Goal: Task Accomplishment & Management: Use online tool/utility

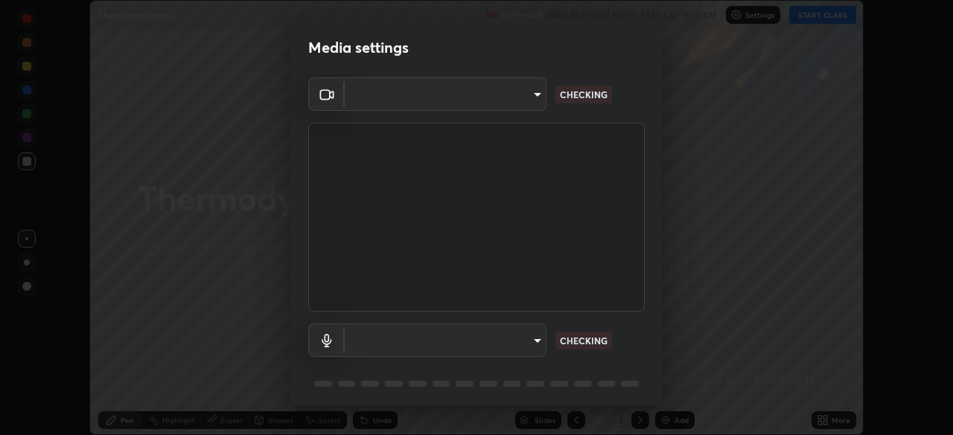
scroll to position [435, 953]
type input "ca8ffc5ae0b9abf836cb7166c3682d0a2b65ec00eabcf7571f9fef4303c89bb6"
click at [433, 346] on body "Erase all Thermodynamics 1 Recording WAS SCHEDULED TO START AT 11:14 AM Setting…" at bounding box center [476, 217] width 953 height 435
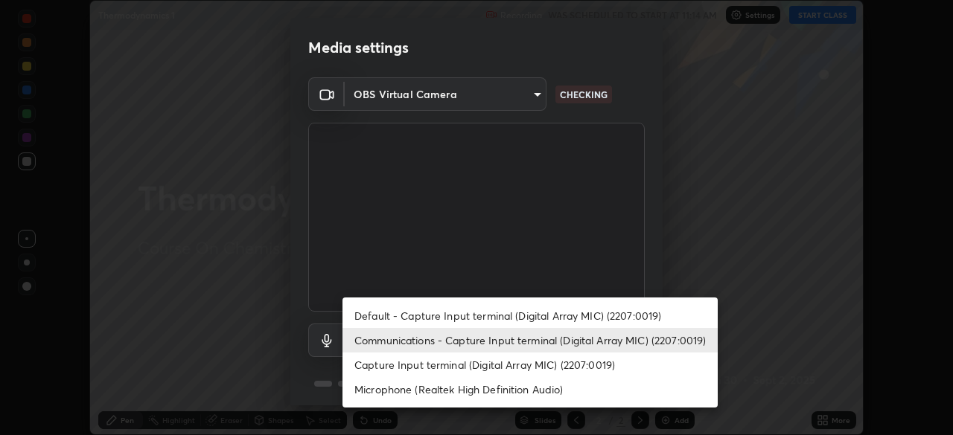
click at [470, 325] on li "Default - Capture Input terminal (Digital Array MIC) (2207:0019)" at bounding box center [529, 316] width 375 height 25
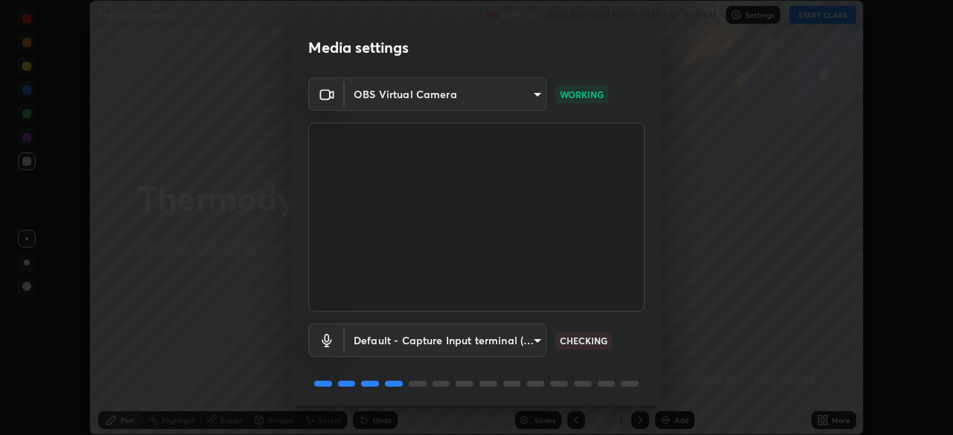
click at [480, 341] on body "Erase all Thermodynamics 1 Recording WAS SCHEDULED TO START AT 11:14 AM Setting…" at bounding box center [476, 217] width 953 height 435
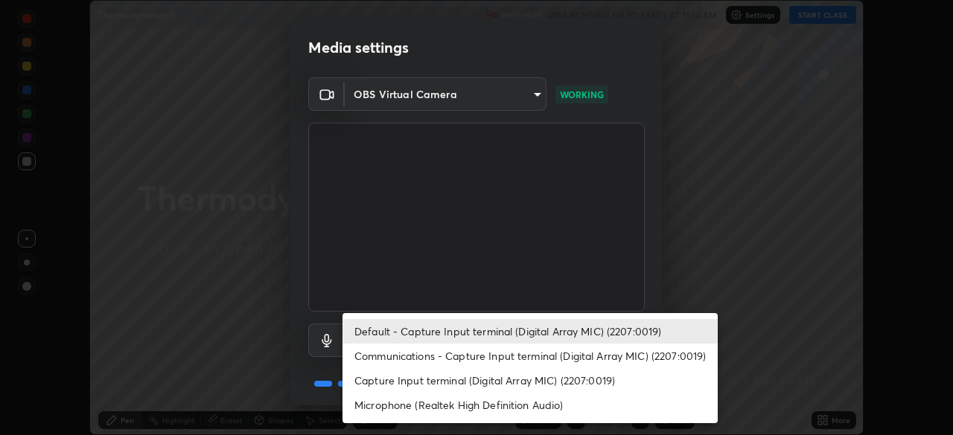
click at [458, 359] on li "Communications - Capture Input terminal (Digital Array MIC) (2207:0019)" at bounding box center [529, 356] width 375 height 25
type input "communications"
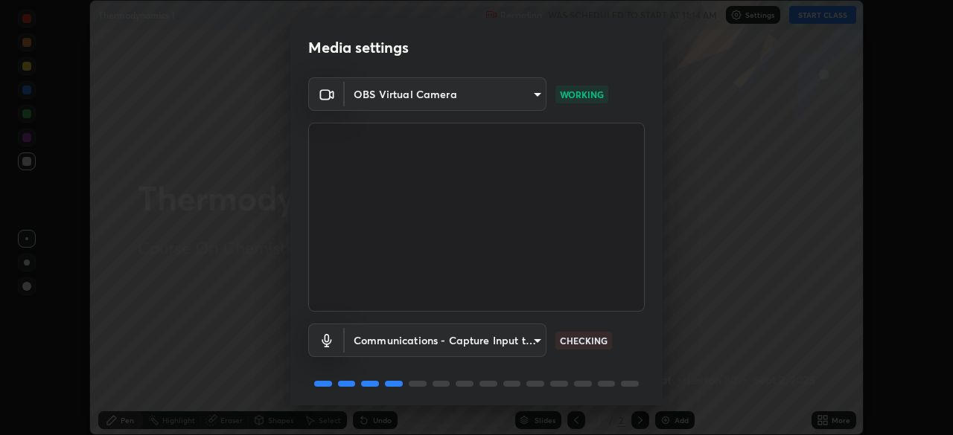
scroll to position [53, 0]
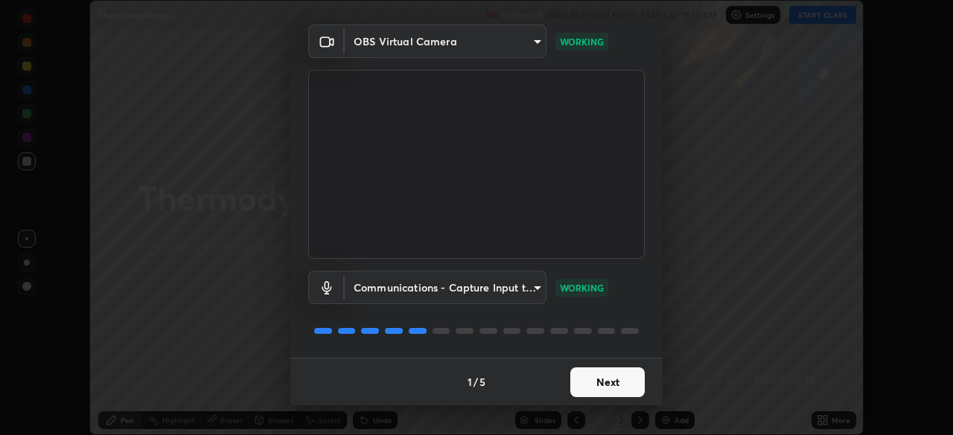
click at [615, 380] on button "Next" at bounding box center [607, 383] width 74 height 30
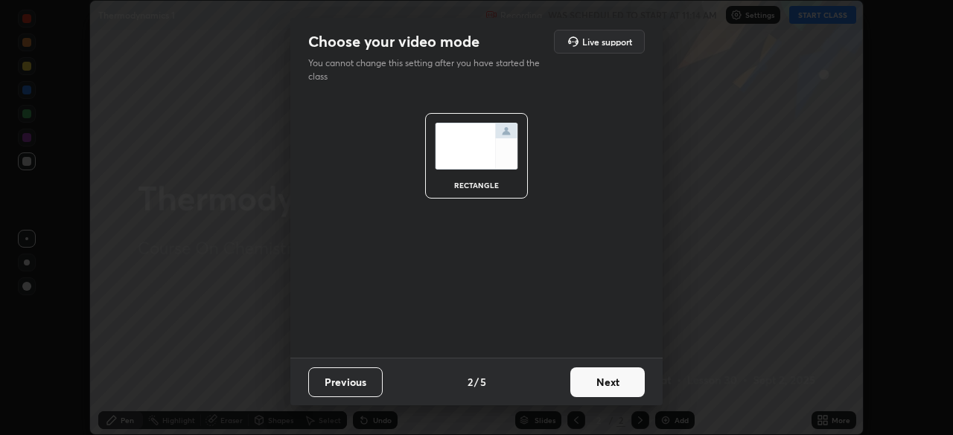
scroll to position [0, 0]
click at [615, 383] on button "Next" at bounding box center [607, 383] width 74 height 30
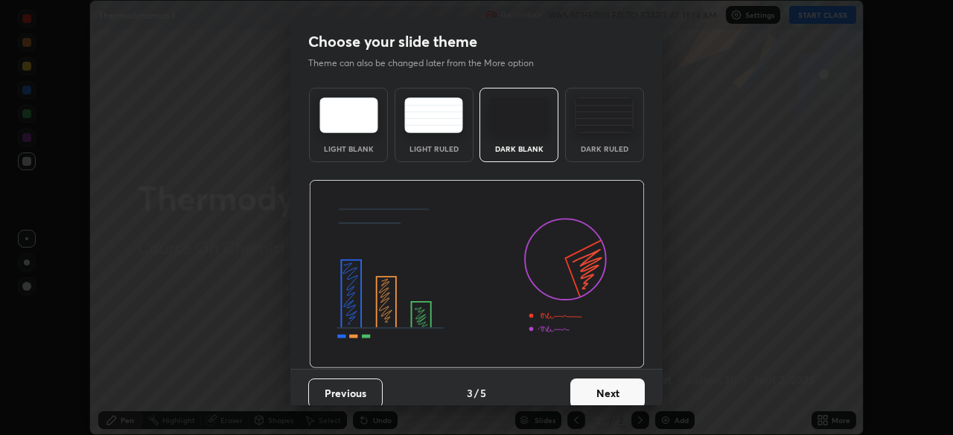
click at [629, 394] on button "Next" at bounding box center [607, 394] width 74 height 30
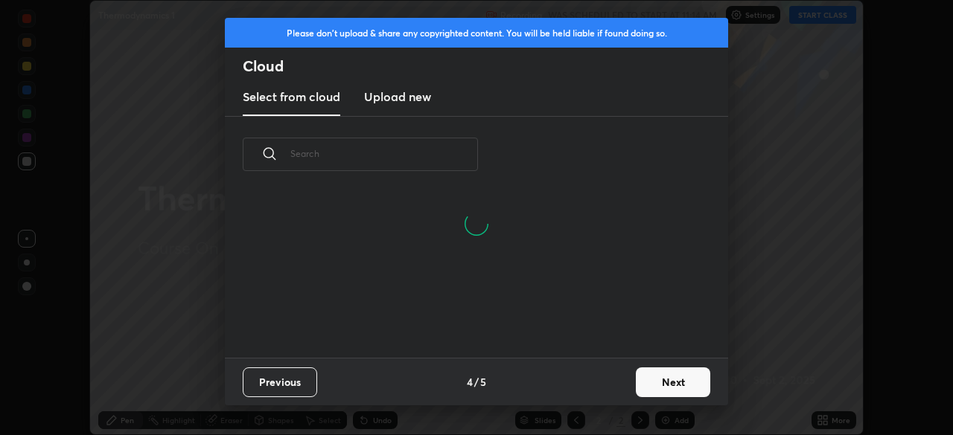
click at [671, 380] on button "Next" at bounding box center [673, 383] width 74 height 30
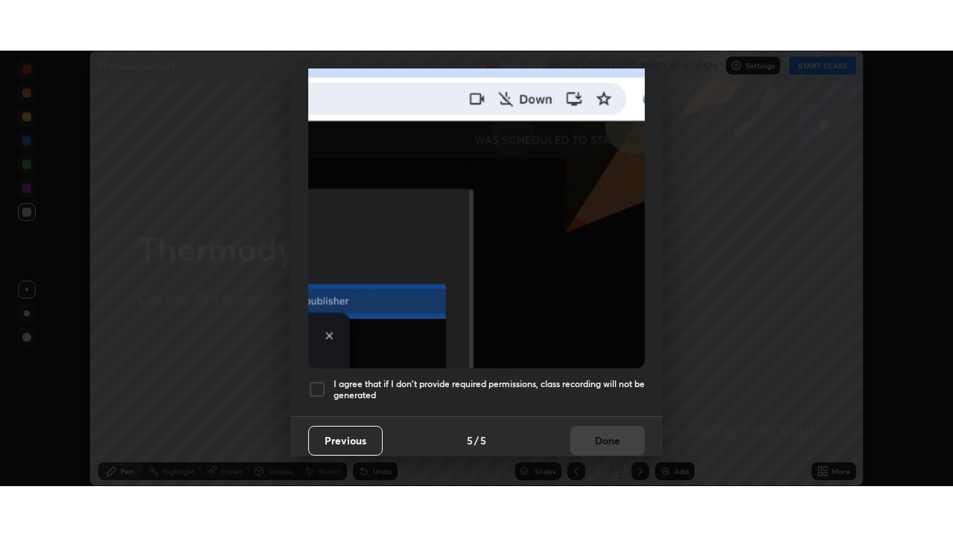
scroll to position [357, 0]
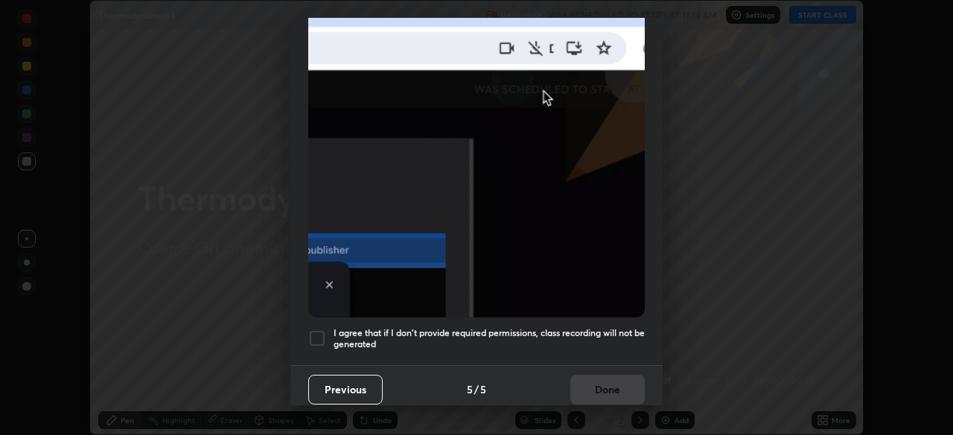
click at [590, 327] on h5 "I agree that if I don't provide required permissions, class recording will not …" at bounding box center [488, 338] width 311 height 23
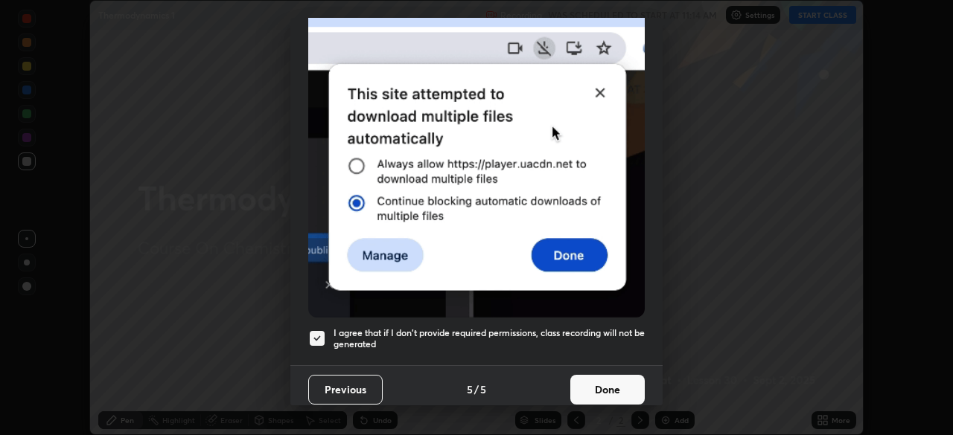
click at [613, 382] on button "Done" at bounding box center [607, 390] width 74 height 30
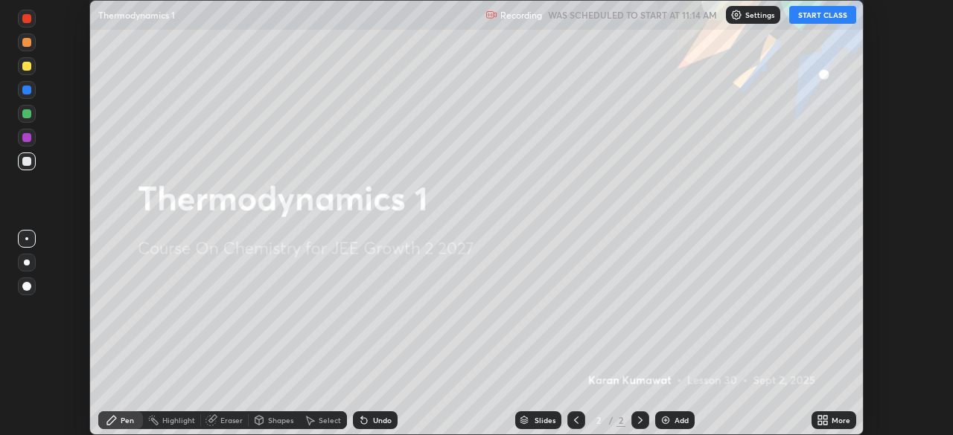
click at [831, 425] on div "More" at bounding box center [833, 421] width 45 height 18
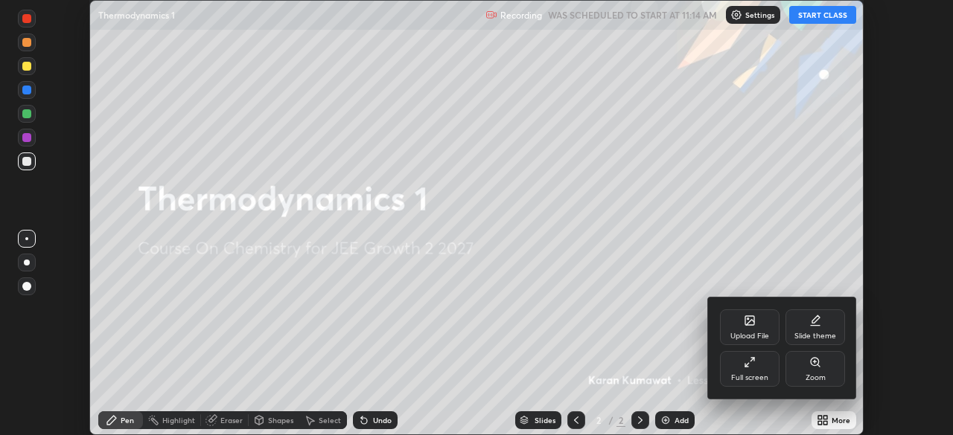
click at [757, 377] on div "Full screen" at bounding box center [749, 377] width 37 height 7
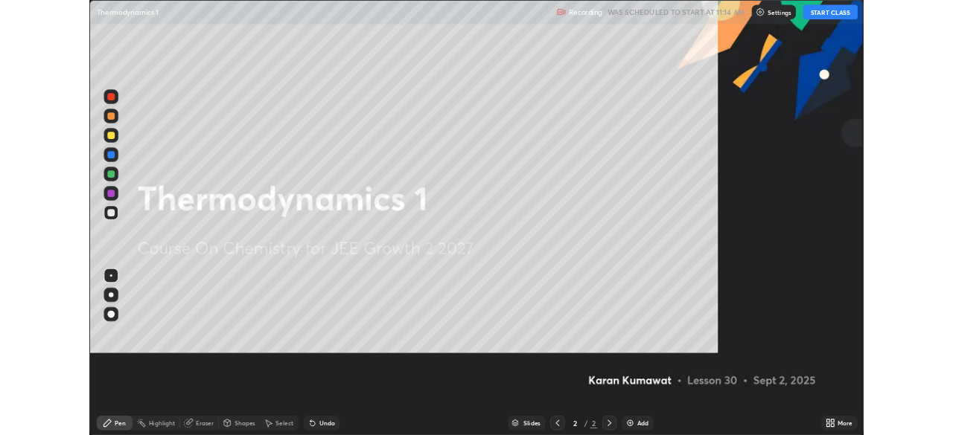
scroll to position [536, 953]
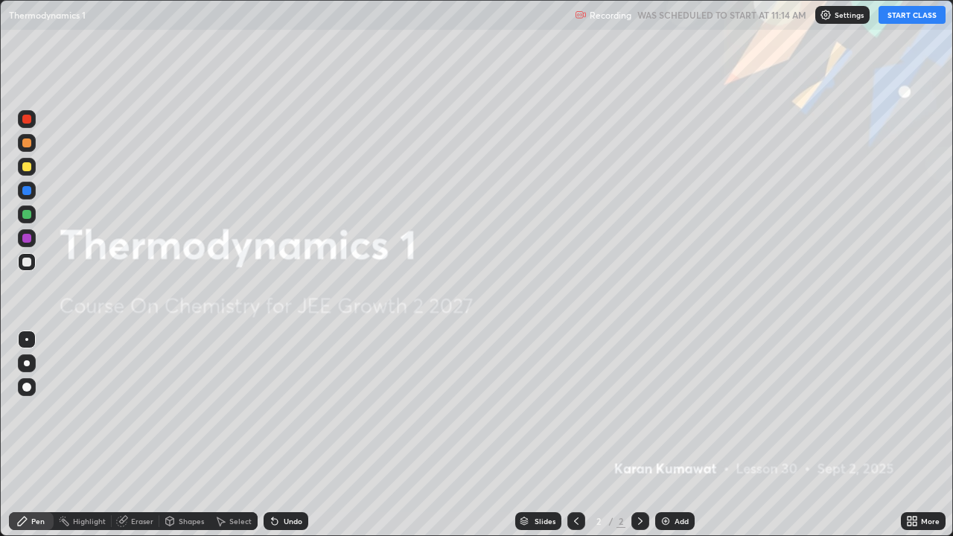
click at [904, 17] on button "START CLASS" at bounding box center [911, 15] width 67 height 18
click at [19, 365] on div at bounding box center [27, 363] width 18 height 18
click at [671, 435] on div "Add" at bounding box center [674, 521] width 39 height 18
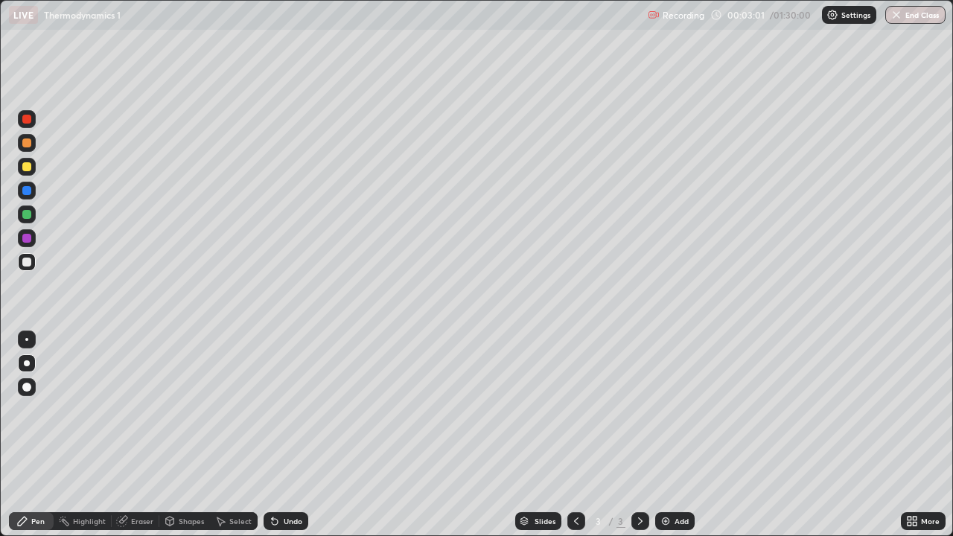
click at [26, 170] on div at bounding box center [26, 166] width 9 height 9
click at [28, 265] on div at bounding box center [26, 262] width 9 height 9
click at [24, 260] on div at bounding box center [26, 262] width 9 height 9
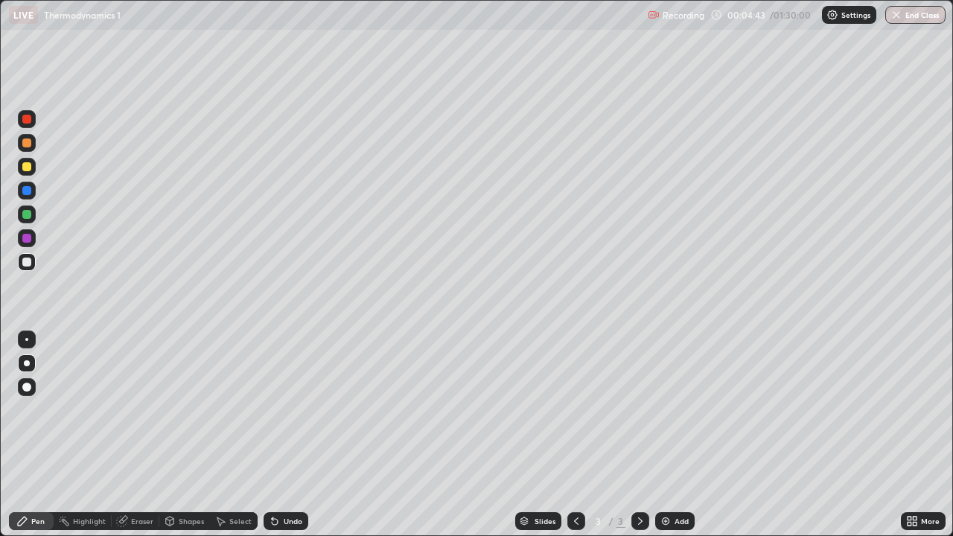
click at [188, 435] on div "Shapes" at bounding box center [191, 520] width 25 height 7
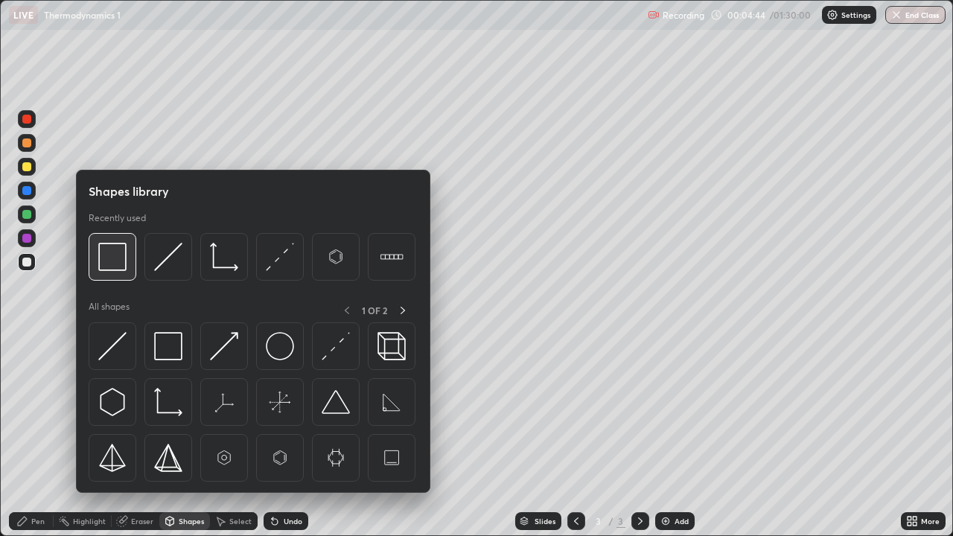
click at [113, 261] on img at bounding box center [112, 257] width 28 height 28
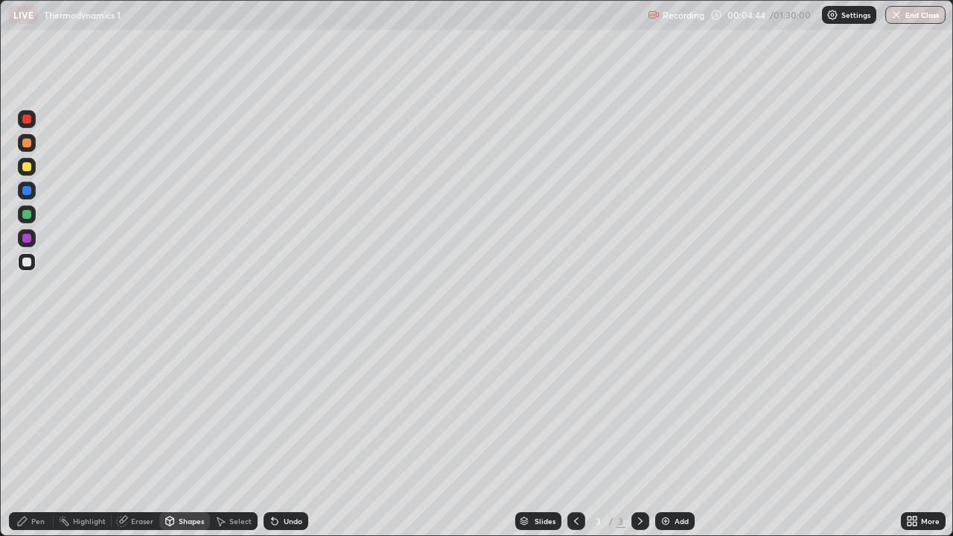
click at [28, 171] on div at bounding box center [27, 167] width 18 height 18
click at [36, 435] on div "Pen" at bounding box center [37, 520] width 13 height 7
click at [23, 264] on div at bounding box center [26, 262] width 9 height 9
click at [675, 435] on div "Add" at bounding box center [681, 520] width 14 height 7
click at [26, 170] on div at bounding box center [26, 166] width 9 height 9
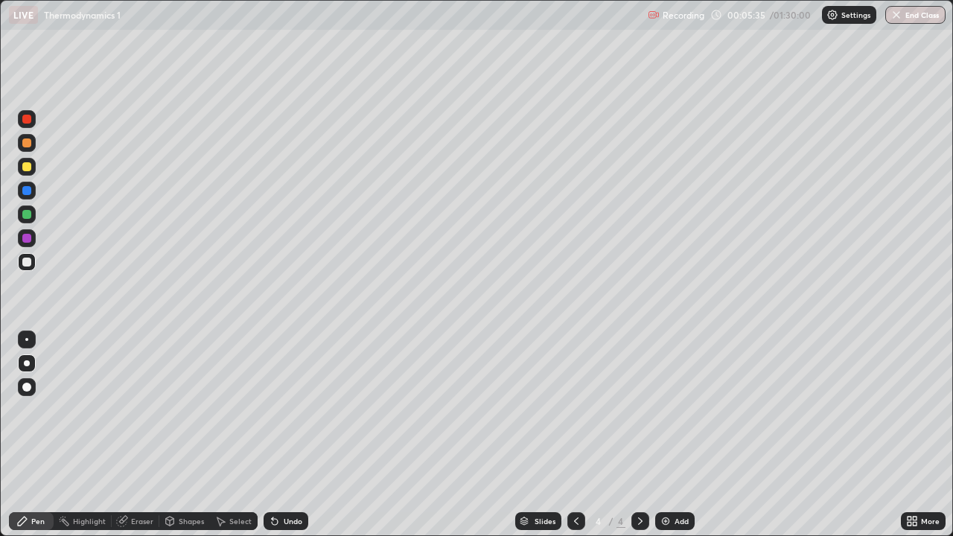
click at [31, 170] on div at bounding box center [26, 166] width 9 height 9
click at [30, 264] on div at bounding box center [26, 262] width 9 height 9
click at [575, 435] on icon at bounding box center [576, 521] width 12 height 12
click at [631, 435] on div at bounding box center [640, 521] width 18 height 30
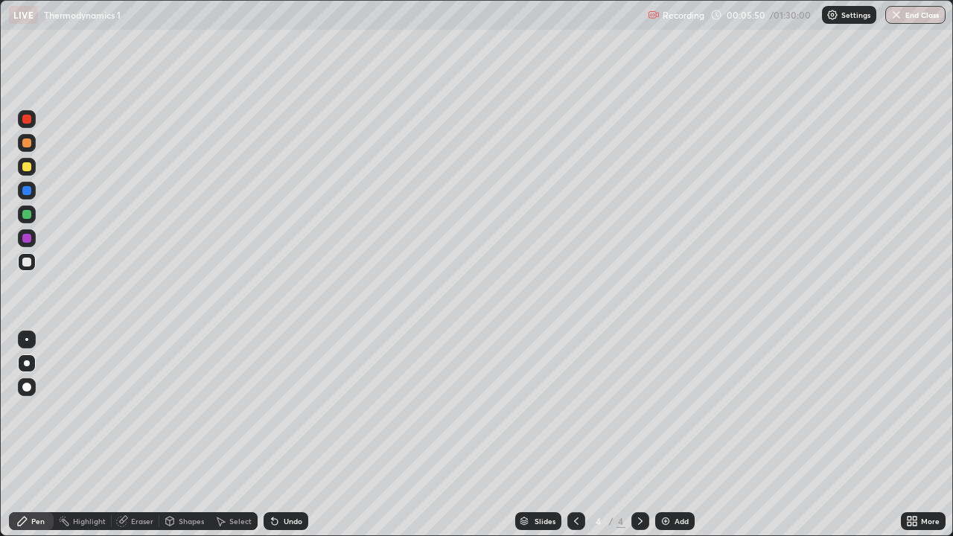
click at [633, 435] on div at bounding box center [640, 521] width 18 height 18
click at [135, 435] on div "Eraser" at bounding box center [142, 520] width 22 height 7
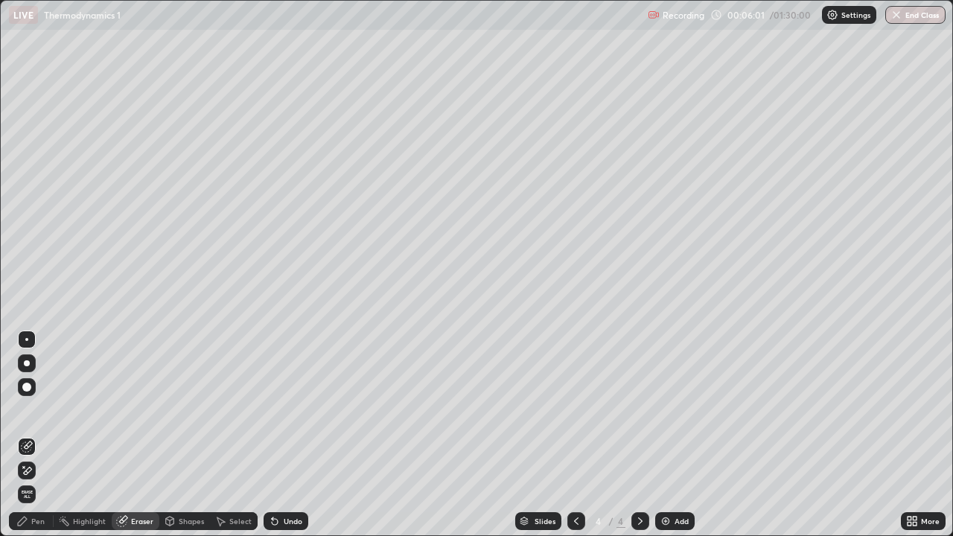
click at [25, 435] on icon at bounding box center [28, 470] width 8 height 7
click at [36, 435] on div "Pen" at bounding box center [37, 520] width 13 height 7
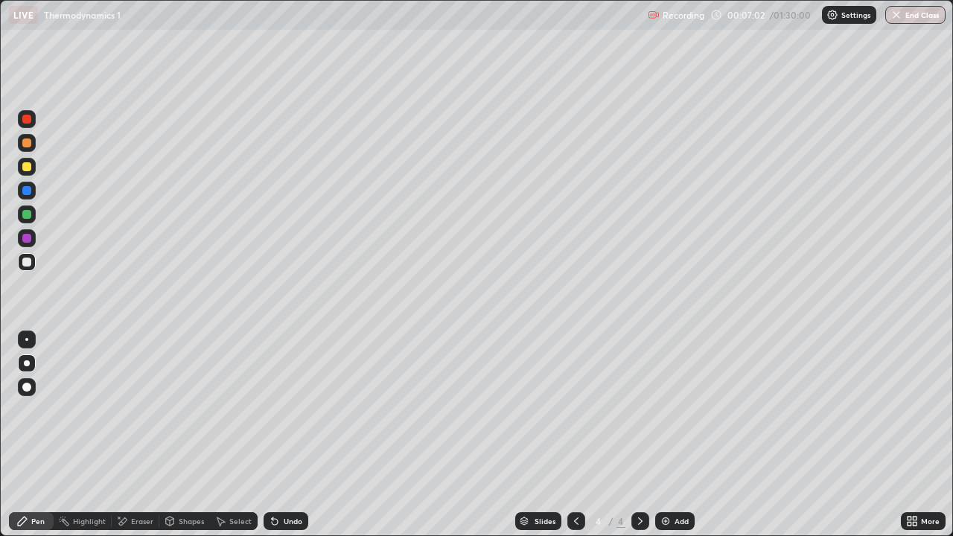
click at [189, 435] on div "Shapes" at bounding box center [191, 520] width 25 height 7
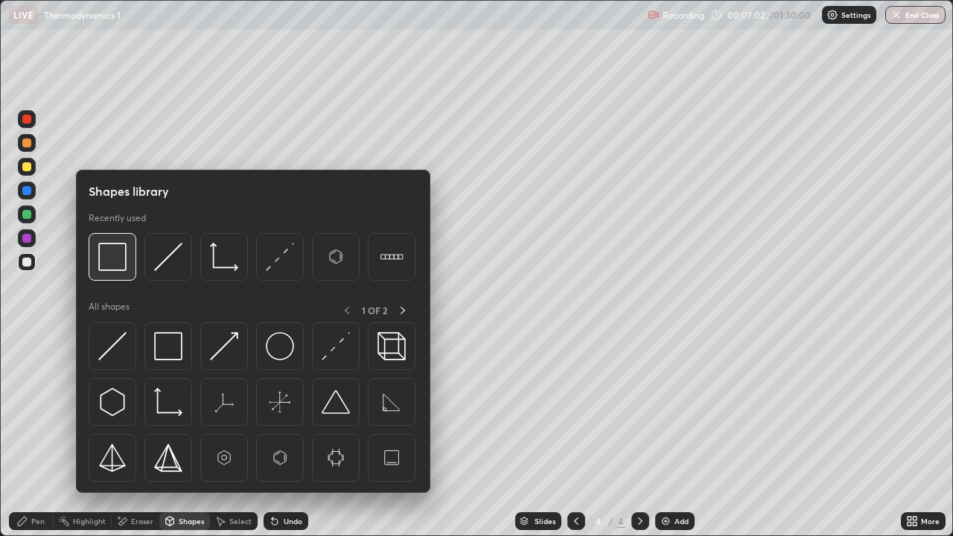
click at [112, 256] on img at bounding box center [112, 257] width 28 height 28
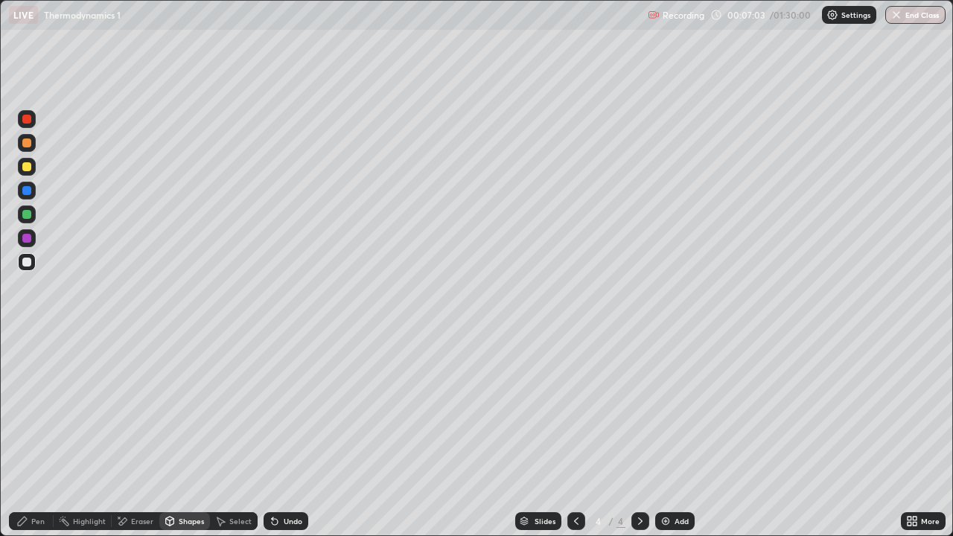
click at [24, 167] on div at bounding box center [26, 166] width 9 height 9
click at [36, 435] on div "Pen" at bounding box center [37, 520] width 13 height 7
click at [26, 261] on div at bounding box center [26, 262] width 9 height 9
click at [28, 166] on div at bounding box center [26, 166] width 9 height 9
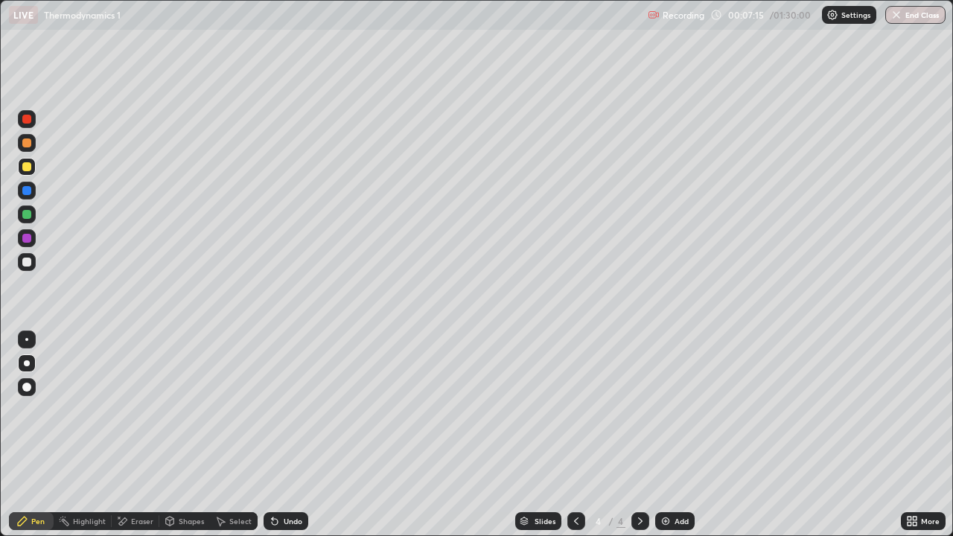
click at [28, 166] on div at bounding box center [26, 166] width 9 height 9
click at [31, 263] on div at bounding box center [27, 262] width 18 height 18
click at [291, 435] on div "Undo" at bounding box center [293, 520] width 19 height 7
click at [290, 435] on div "Undo" at bounding box center [293, 520] width 19 height 7
click at [292, 435] on div "Undo" at bounding box center [293, 520] width 19 height 7
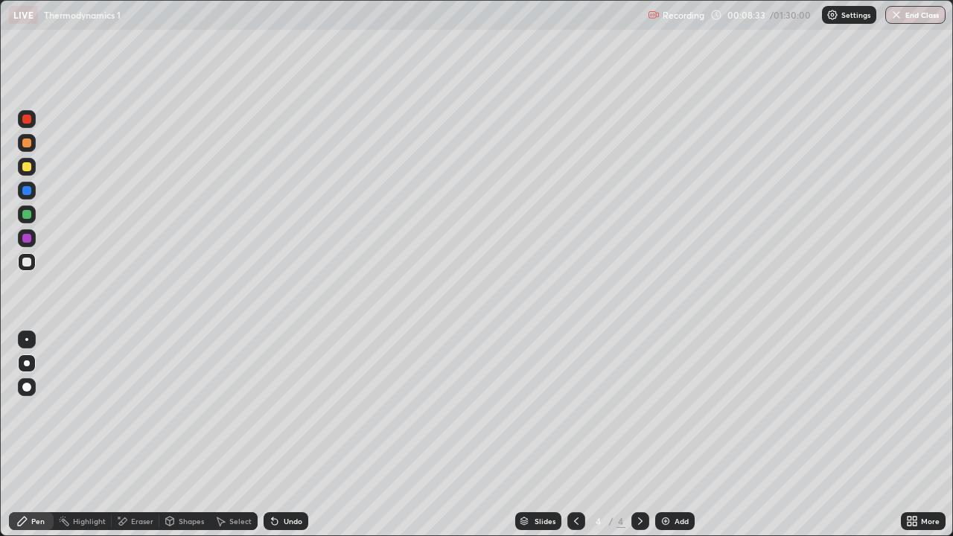
click at [295, 435] on div "Undo" at bounding box center [293, 520] width 19 height 7
click at [191, 435] on div "Shapes" at bounding box center [191, 520] width 25 height 7
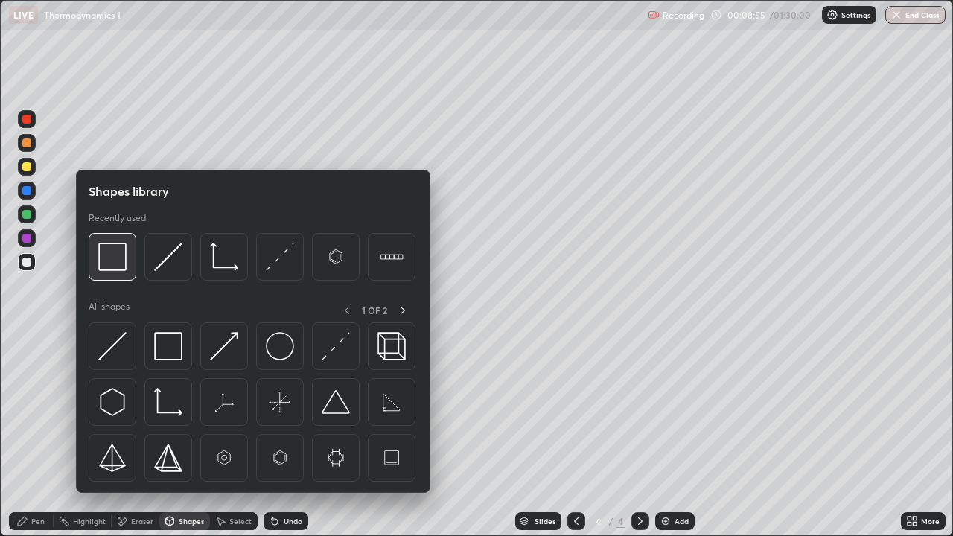
click at [118, 260] on img at bounding box center [112, 257] width 28 height 28
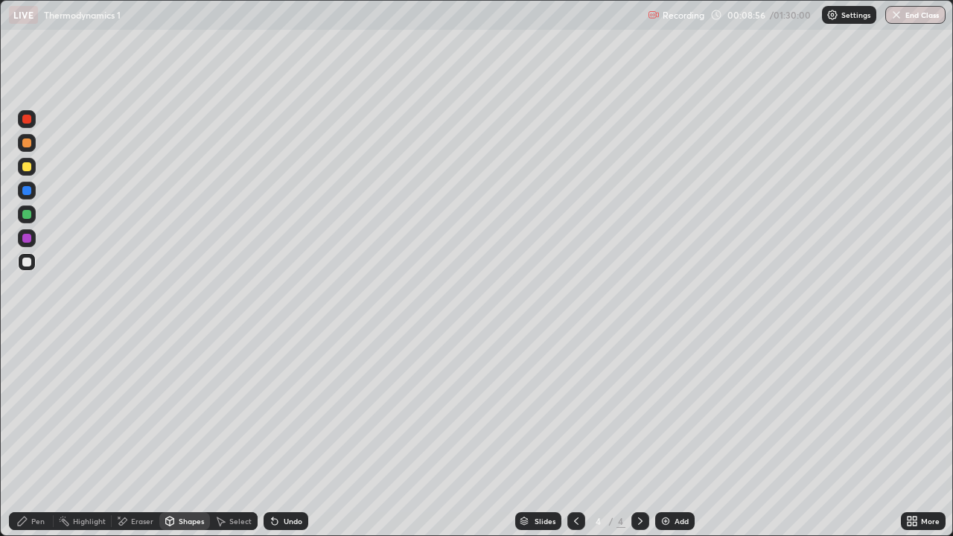
click at [27, 167] on div at bounding box center [26, 166] width 9 height 9
click at [44, 435] on div "Pen" at bounding box center [31, 521] width 45 height 18
click at [26, 264] on div at bounding box center [26, 262] width 9 height 9
click at [25, 262] on div at bounding box center [26, 262] width 9 height 9
click at [29, 215] on div at bounding box center [26, 214] width 9 height 9
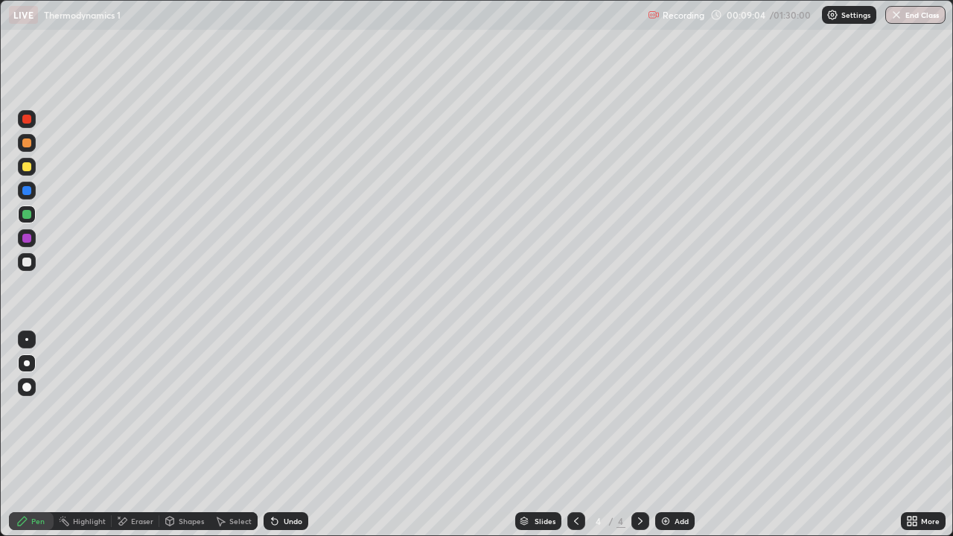
click at [29, 215] on div at bounding box center [26, 214] width 9 height 9
click at [28, 170] on div at bounding box center [26, 166] width 9 height 9
click at [22, 170] on div at bounding box center [27, 167] width 18 height 18
click at [685, 435] on div "Add" at bounding box center [681, 520] width 14 height 7
click at [25, 262] on div at bounding box center [26, 262] width 9 height 9
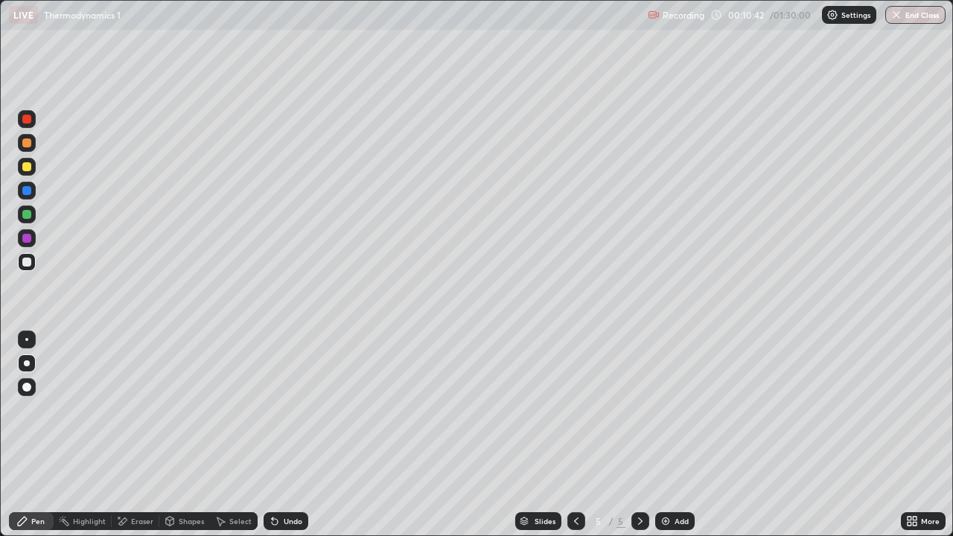
click at [25, 262] on div at bounding box center [26, 262] width 9 height 9
click at [290, 435] on div "Undo" at bounding box center [293, 520] width 19 height 7
click at [291, 435] on div "Undo" at bounding box center [293, 520] width 19 height 7
click at [28, 260] on div at bounding box center [26, 262] width 9 height 9
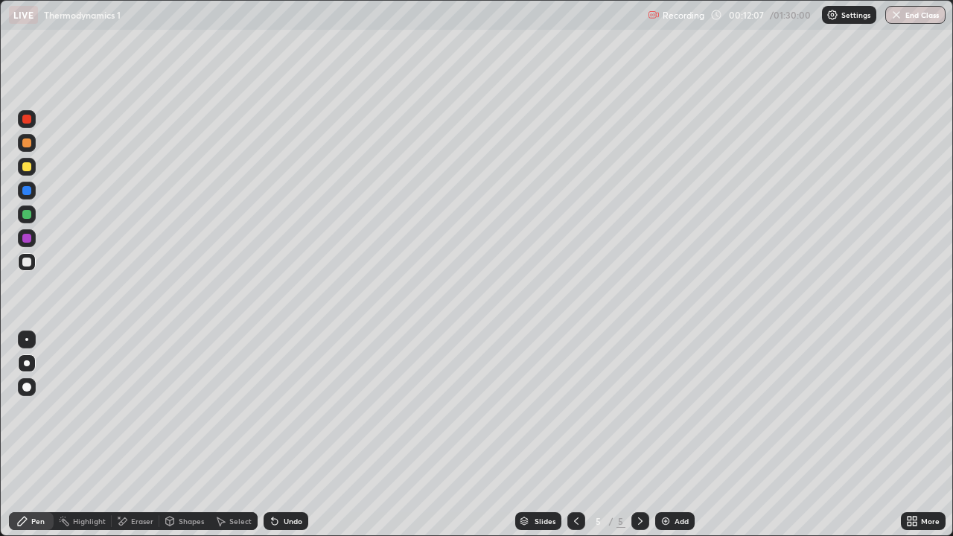
click at [189, 435] on div "Shapes" at bounding box center [191, 520] width 25 height 7
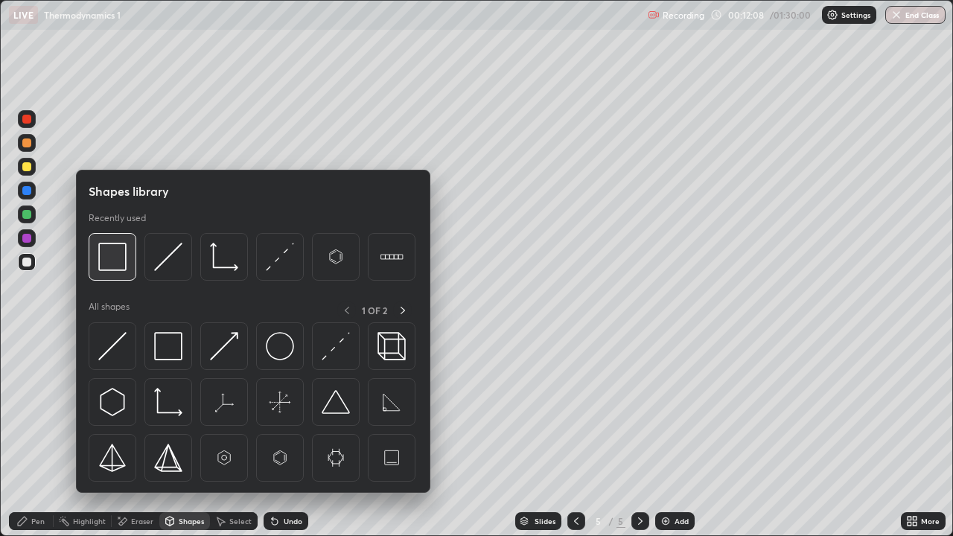
click at [111, 253] on img at bounding box center [112, 257] width 28 height 28
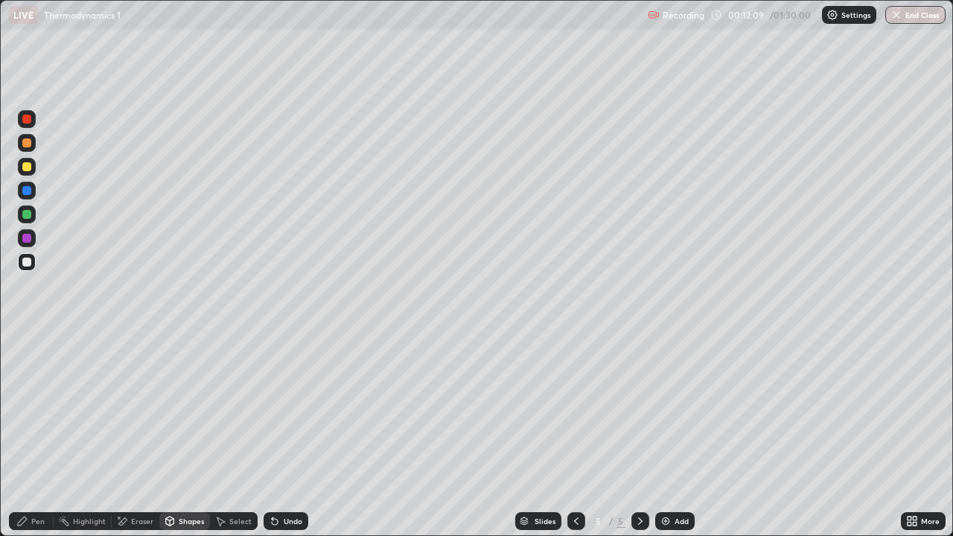
click at [24, 165] on div at bounding box center [26, 166] width 9 height 9
click at [41, 435] on div "Pen" at bounding box center [37, 520] width 13 height 7
click at [22, 266] on div at bounding box center [27, 262] width 18 height 18
click at [298, 435] on div "Undo" at bounding box center [293, 520] width 19 height 7
click at [26, 166] on div at bounding box center [26, 166] width 9 height 9
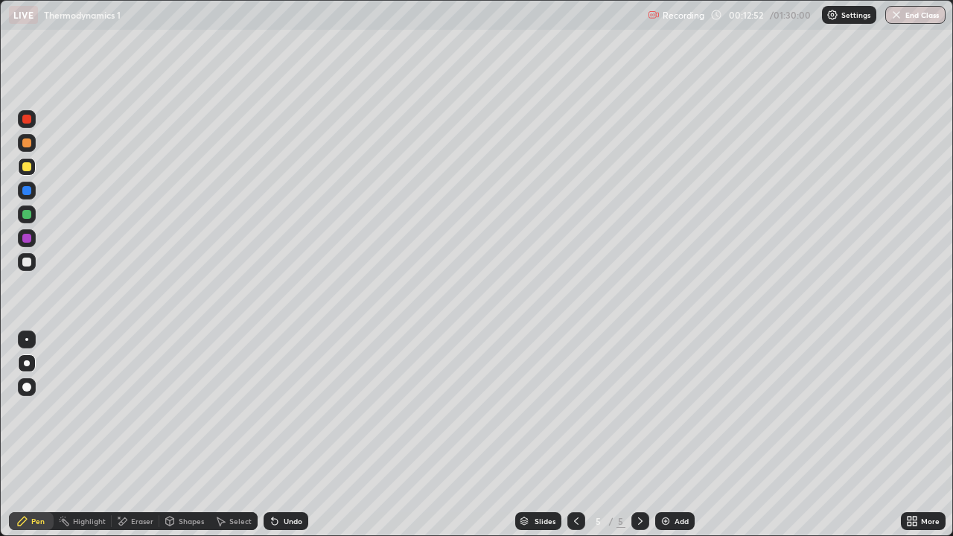
click at [28, 263] on div at bounding box center [26, 262] width 9 height 9
click at [25, 268] on div at bounding box center [27, 262] width 18 height 18
click at [194, 435] on div "Shapes" at bounding box center [191, 520] width 25 height 7
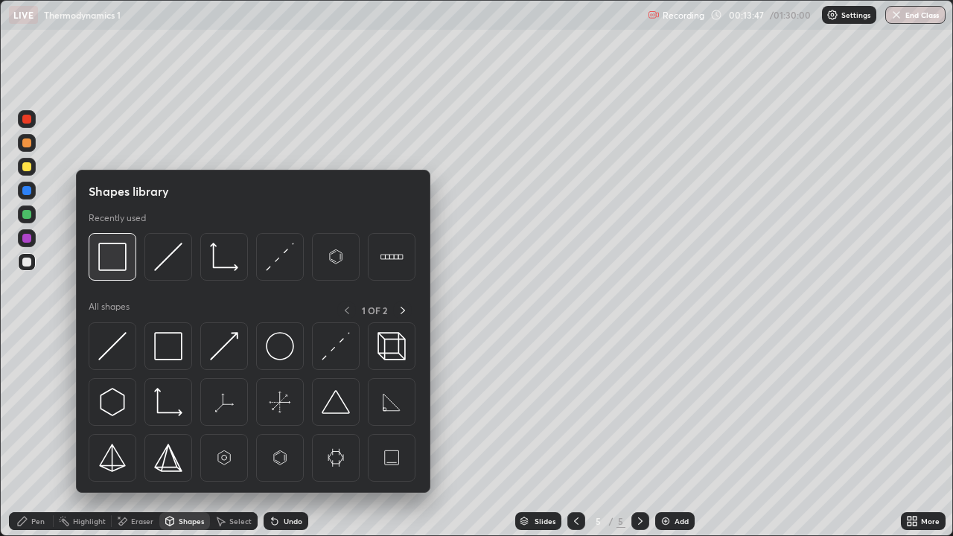
click at [118, 256] on img at bounding box center [112, 257] width 28 height 28
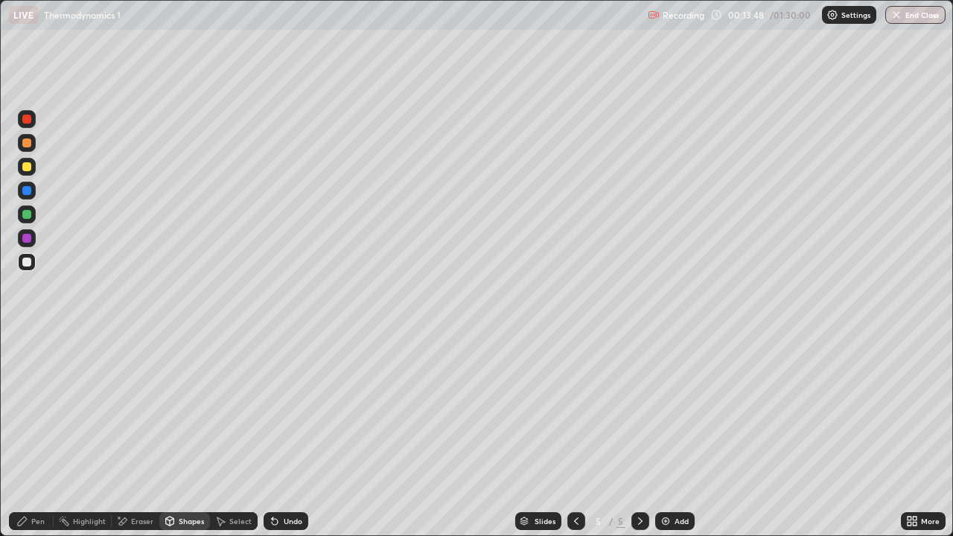
click at [27, 163] on div at bounding box center [26, 166] width 9 height 9
click at [45, 435] on div "Pen" at bounding box center [31, 521] width 45 height 18
click at [26, 262] on div at bounding box center [26, 262] width 9 height 9
click at [575, 435] on icon at bounding box center [576, 521] width 12 height 12
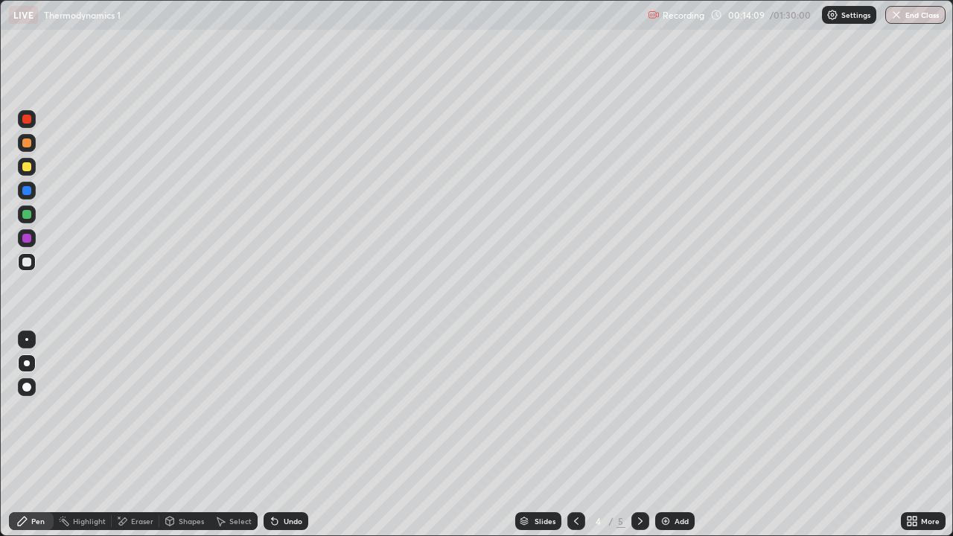
click at [575, 435] on icon at bounding box center [576, 521] width 12 height 12
click at [639, 435] on icon at bounding box center [640, 521] width 12 height 12
click at [298, 435] on div "Undo" at bounding box center [293, 520] width 19 height 7
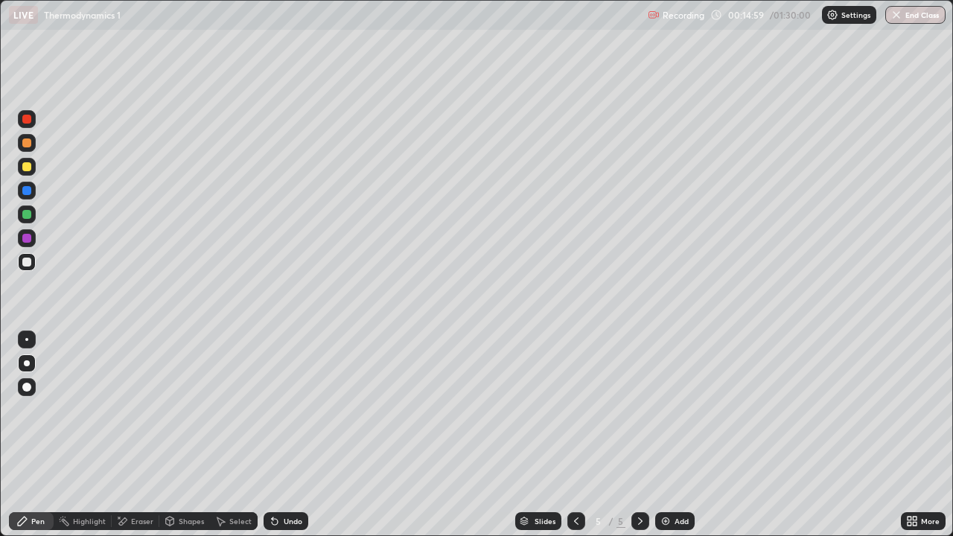
click at [28, 170] on div at bounding box center [26, 166] width 9 height 9
click at [671, 435] on div "Add" at bounding box center [674, 521] width 39 height 18
click at [575, 435] on icon at bounding box center [576, 521] width 12 height 12
click at [639, 435] on icon at bounding box center [640, 521] width 12 height 12
click at [28, 264] on div at bounding box center [26, 262] width 9 height 9
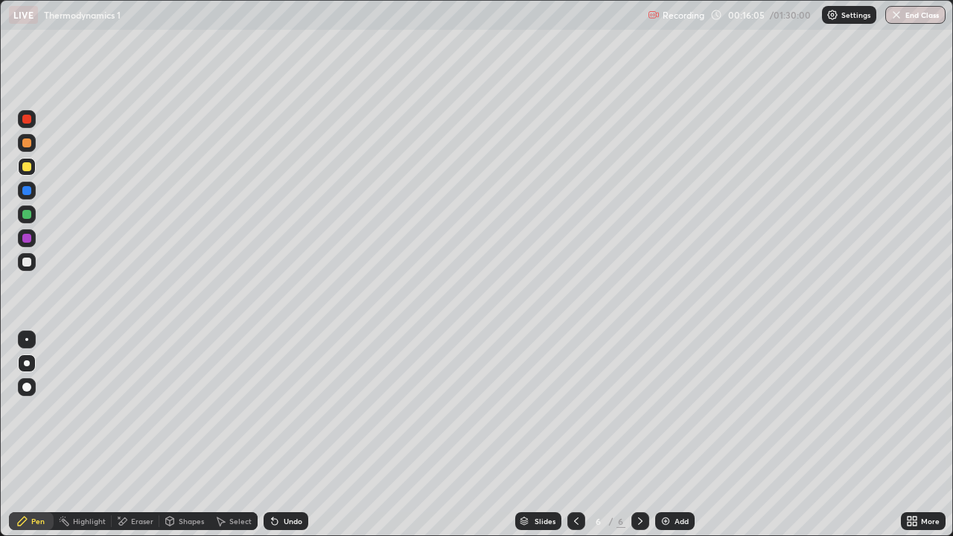
click at [28, 264] on div at bounding box center [26, 262] width 9 height 9
click at [914, 435] on icon at bounding box center [914, 519] width 4 height 4
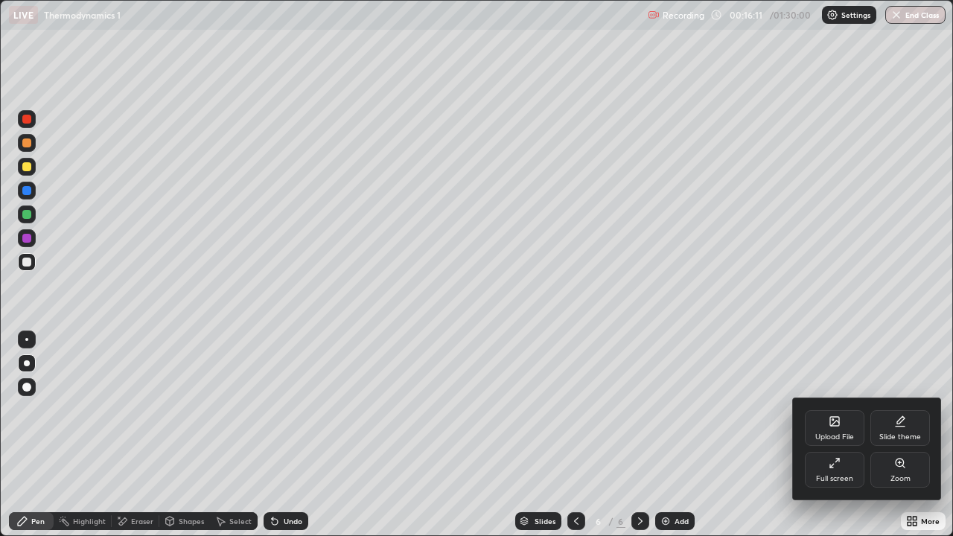
click at [832, 435] on div "Full screen" at bounding box center [834, 478] width 37 height 7
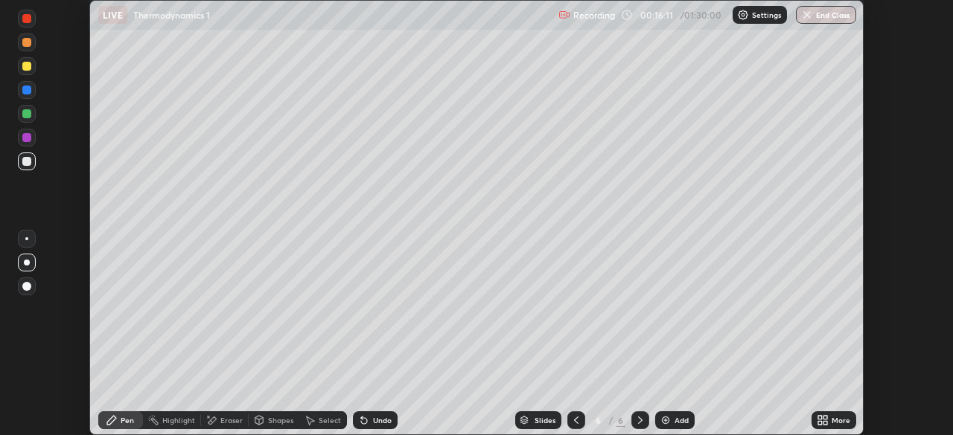
scroll to position [73991, 73473]
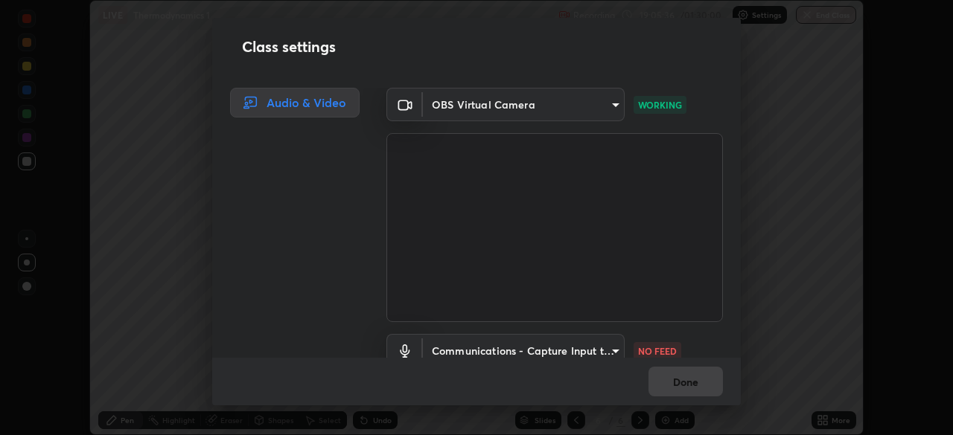
click at [598, 341] on body "Erase all LIVE Thermodynamics 1 Recording 19:05:36 / 01:30:00 Settings End Clas…" at bounding box center [476, 217] width 953 height 435
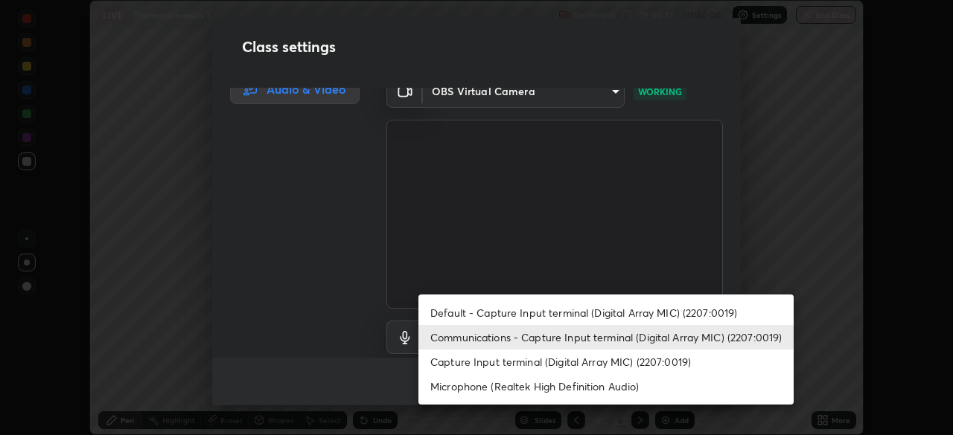
click at [588, 313] on li "Default - Capture Input terminal (Digital Array MIC) (2207:0019)" at bounding box center [605, 313] width 375 height 25
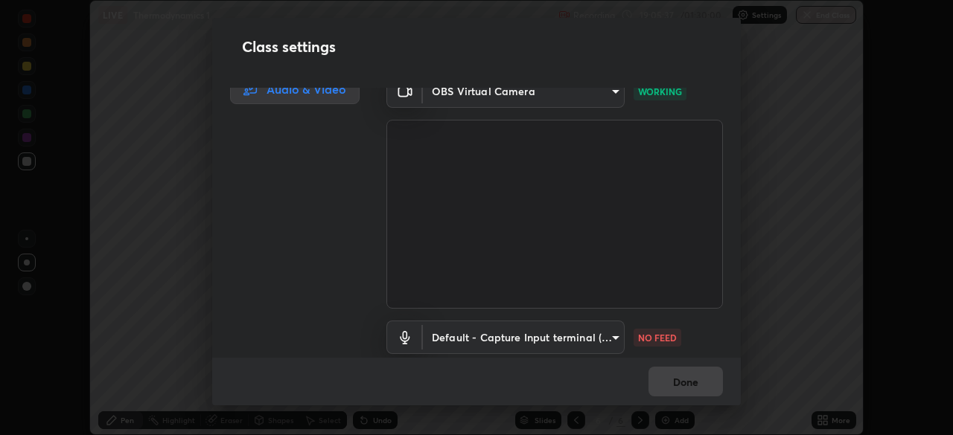
click at [588, 340] on body "Erase all LIVE Thermodynamics 1 Recording 19:05:37 / 01:30:00 Settings End Clas…" at bounding box center [476, 217] width 953 height 435
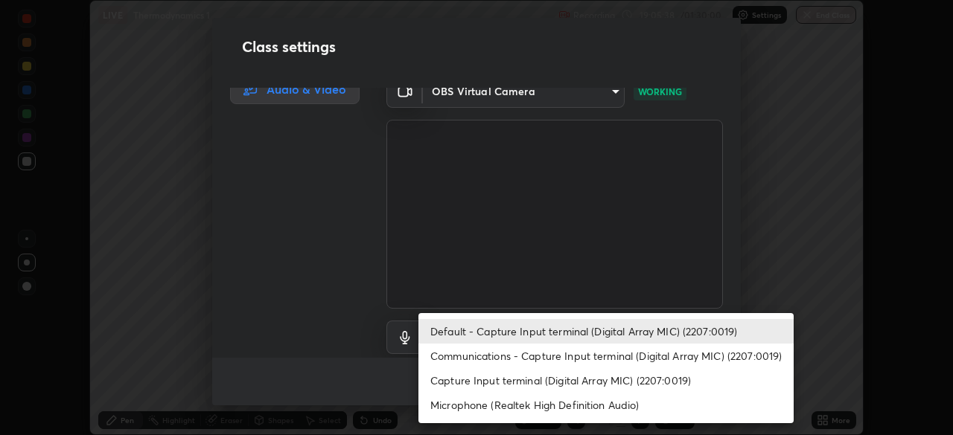
click at [592, 350] on li "Communications - Capture Input terminal (Digital Array MIC) (2207:0019)" at bounding box center [605, 356] width 375 height 25
type input "communications"
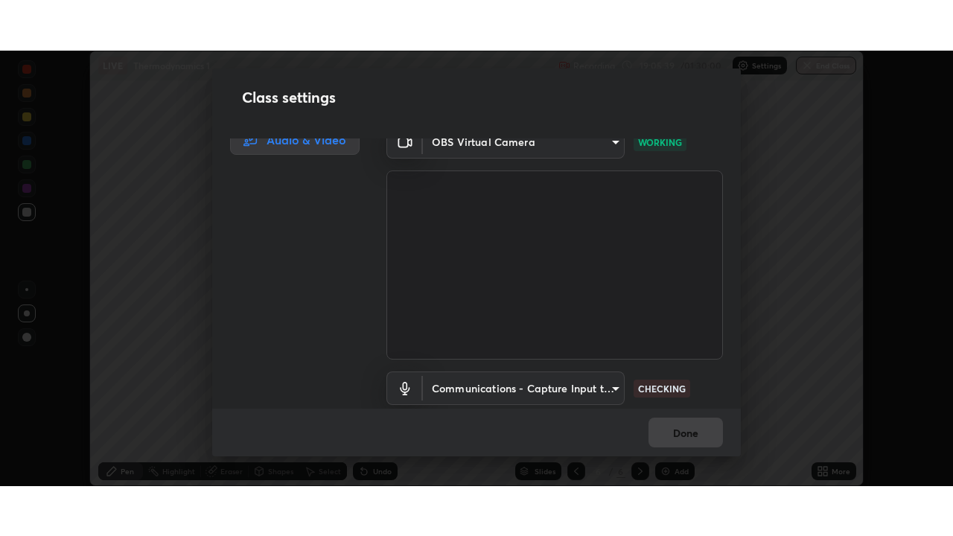
scroll to position [68, 0]
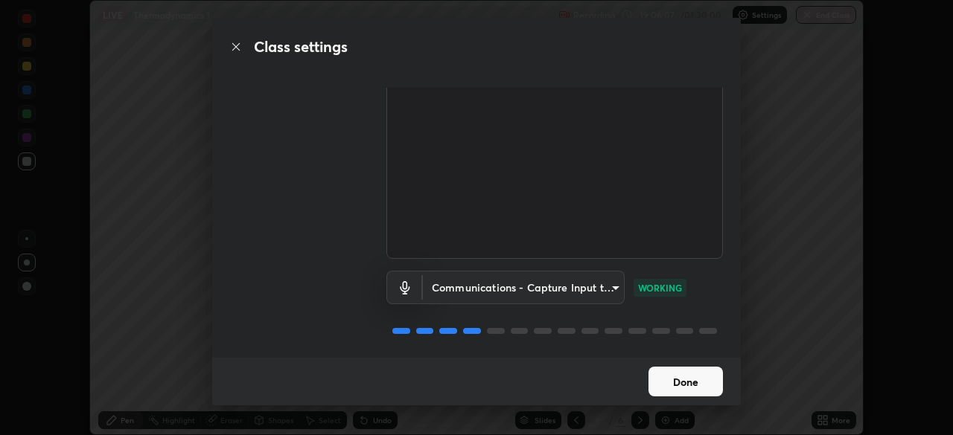
click at [699, 383] on button "Done" at bounding box center [685, 382] width 74 height 30
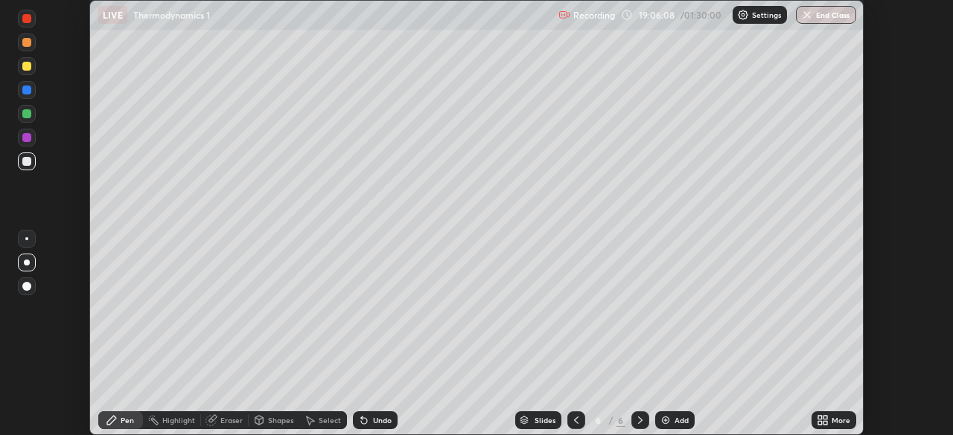
click at [825, 423] on icon at bounding box center [825, 423] width 4 height 4
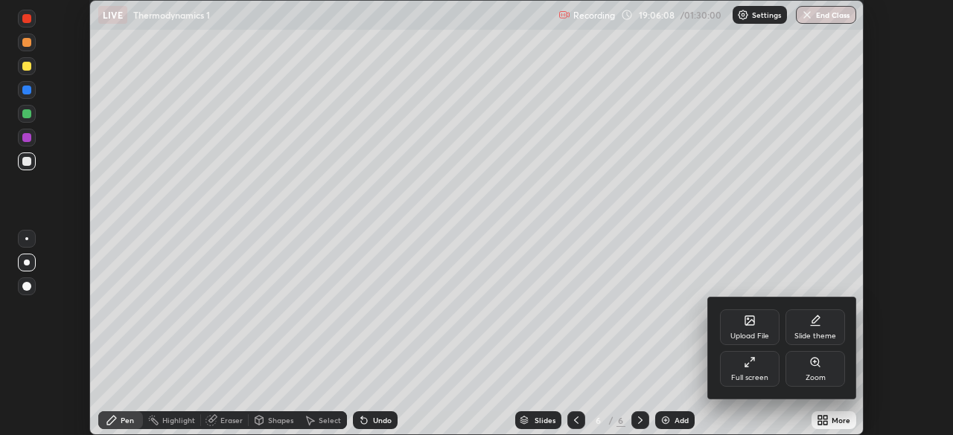
click at [759, 375] on div "Full screen" at bounding box center [749, 377] width 37 height 7
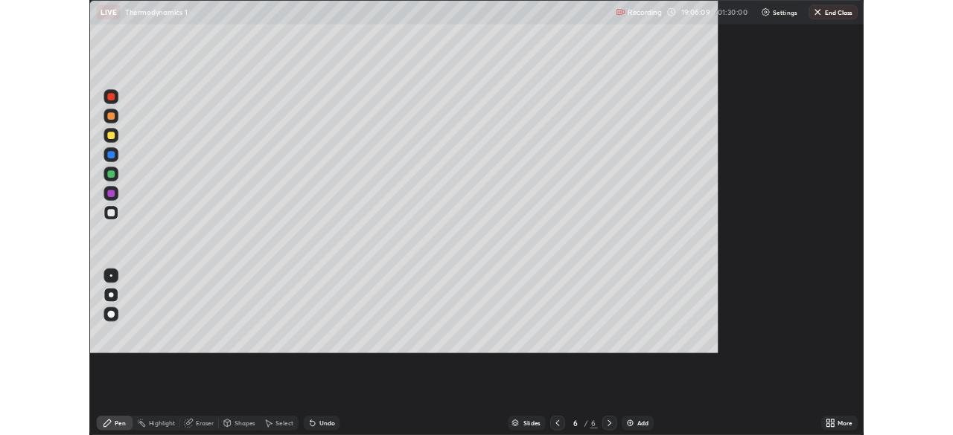
scroll to position [536, 953]
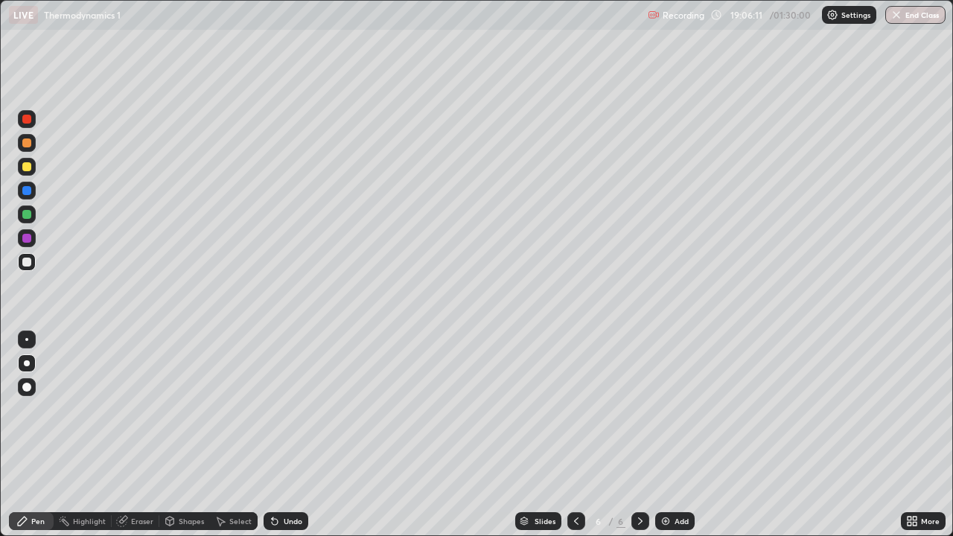
click at [136, 435] on div "Eraser" at bounding box center [142, 520] width 22 height 7
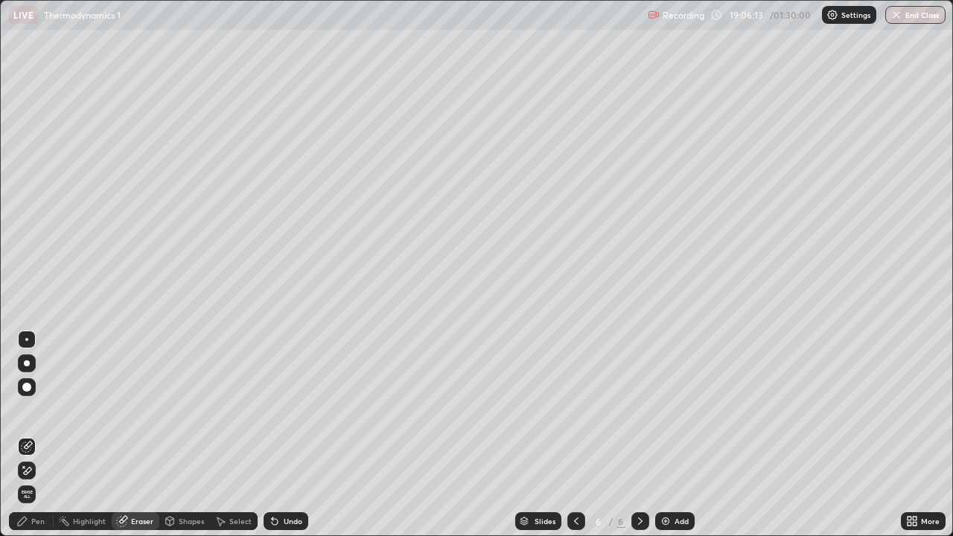
click at [39, 435] on div "Pen" at bounding box center [37, 520] width 13 height 7
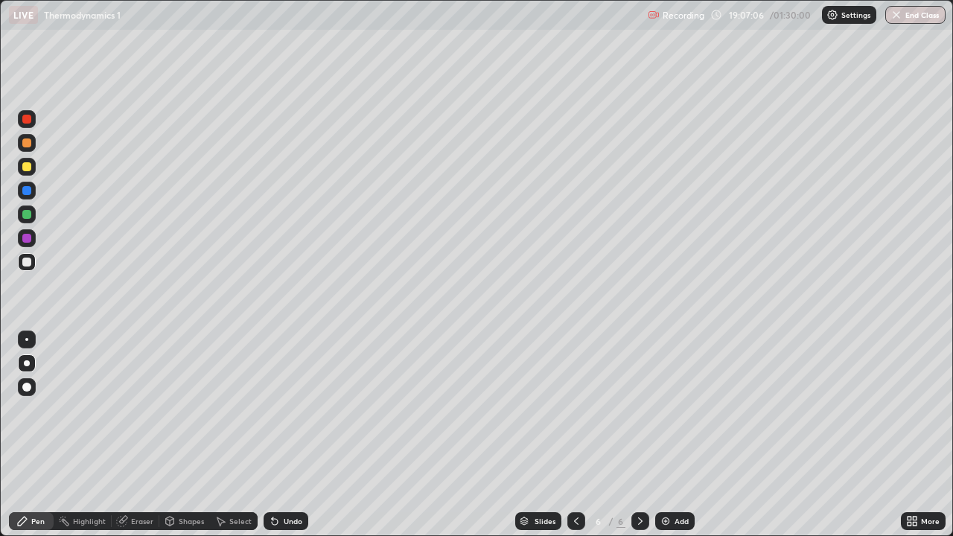
click at [27, 262] on div at bounding box center [26, 262] width 9 height 9
click at [29, 169] on div at bounding box center [26, 166] width 9 height 9
click at [31, 168] on div at bounding box center [26, 166] width 9 height 9
click at [30, 263] on div at bounding box center [26, 262] width 9 height 9
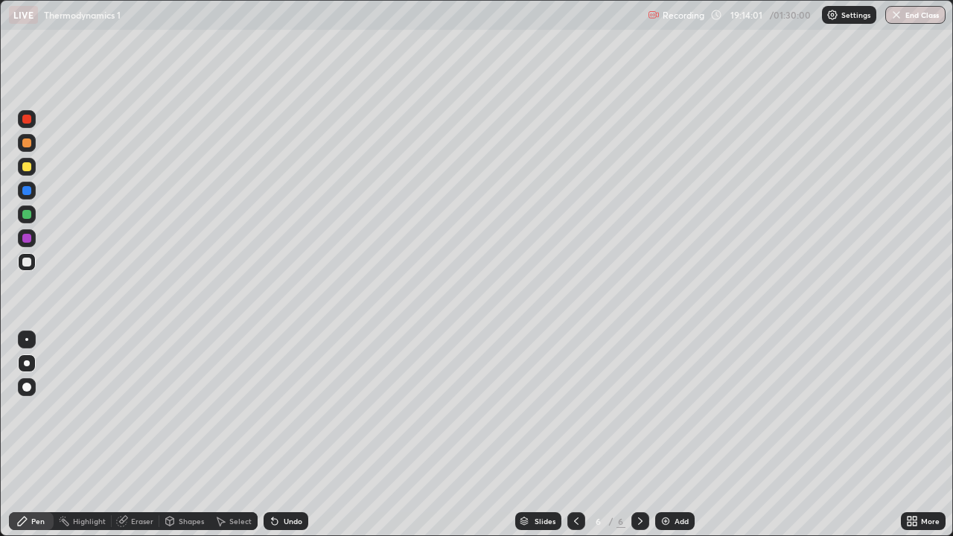
click at [23, 168] on div at bounding box center [26, 166] width 9 height 9
click at [28, 170] on div at bounding box center [26, 166] width 9 height 9
click at [28, 266] on div at bounding box center [26, 262] width 9 height 9
click at [28, 264] on div at bounding box center [26, 262] width 9 height 9
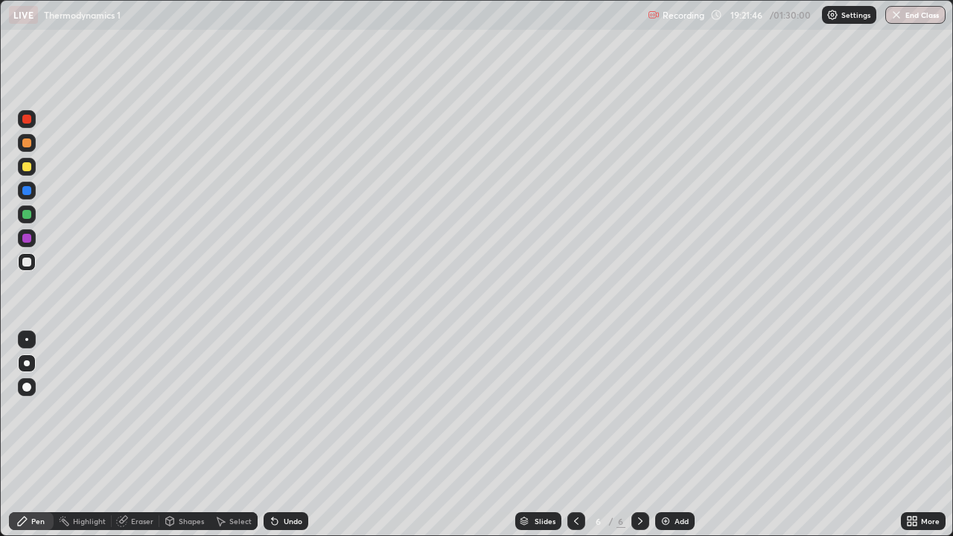
click at [28, 166] on div at bounding box center [26, 166] width 9 height 9
click at [31, 261] on div at bounding box center [27, 262] width 18 height 18
click at [24, 266] on div at bounding box center [26, 262] width 9 height 9
click at [28, 150] on div at bounding box center [27, 143] width 18 height 18
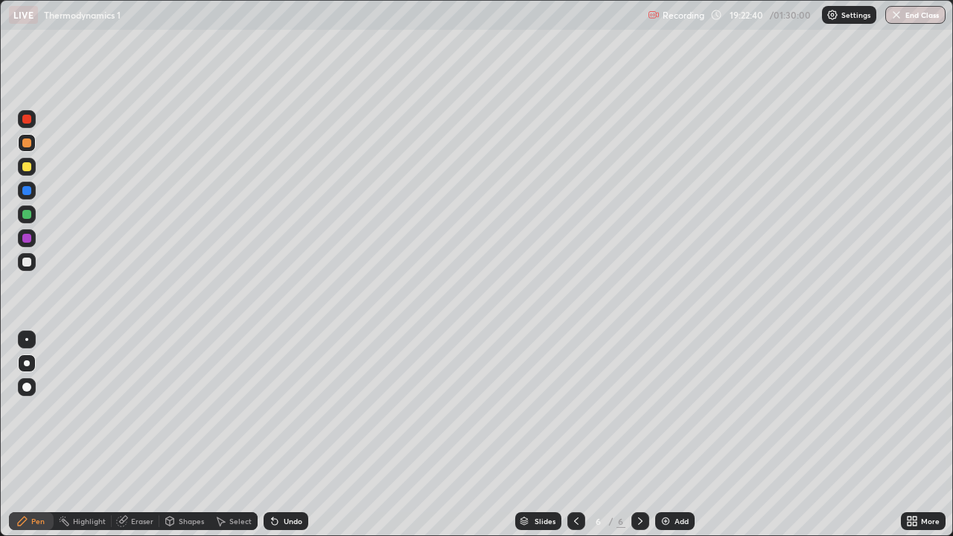
click at [28, 150] on div at bounding box center [27, 143] width 18 height 18
click at [293, 435] on div "Undo" at bounding box center [293, 520] width 19 height 7
click at [30, 265] on div at bounding box center [26, 262] width 9 height 9
click at [19, 167] on div at bounding box center [27, 167] width 18 height 18
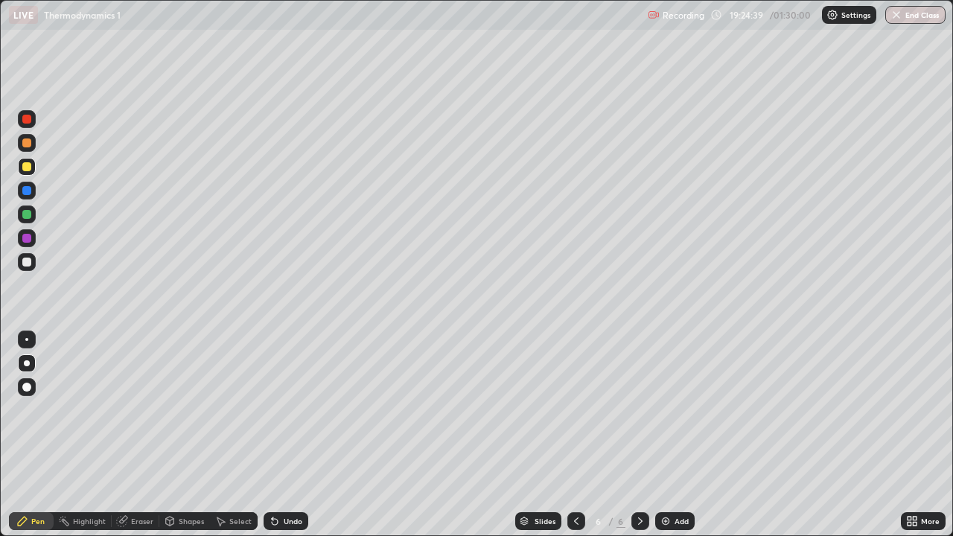
click at [182, 435] on div "Shapes" at bounding box center [184, 521] width 51 height 18
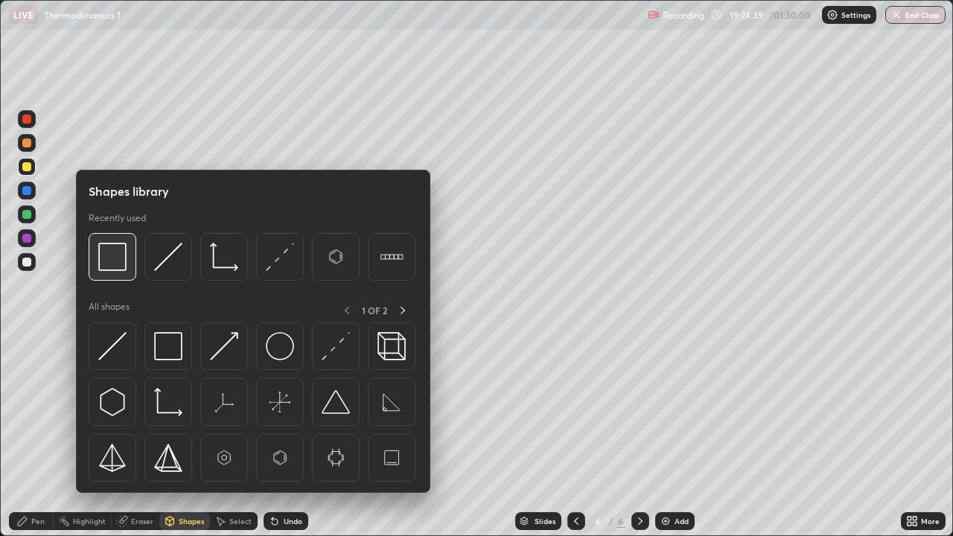
click at [100, 260] on img at bounding box center [112, 257] width 28 height 28
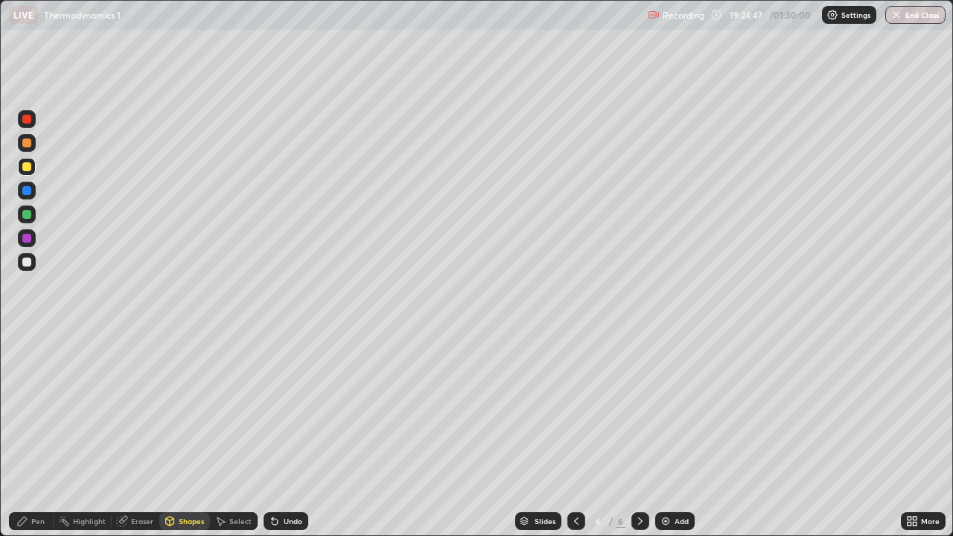
click at [28, 435] on div "Pen" at bounding box center [31, 521] width 45 height 18
click at [22, 261] on div at bounding box center [26, 262] width 9 height 9
click at [22, 169] on div at bounding box center [26, 166] width 9 height 9
click at [665, 435] on img at bounding box center [665, 521] width 12 height 12
click at [25, 170] on div at bounding box center [26, 166] width 9 height 9
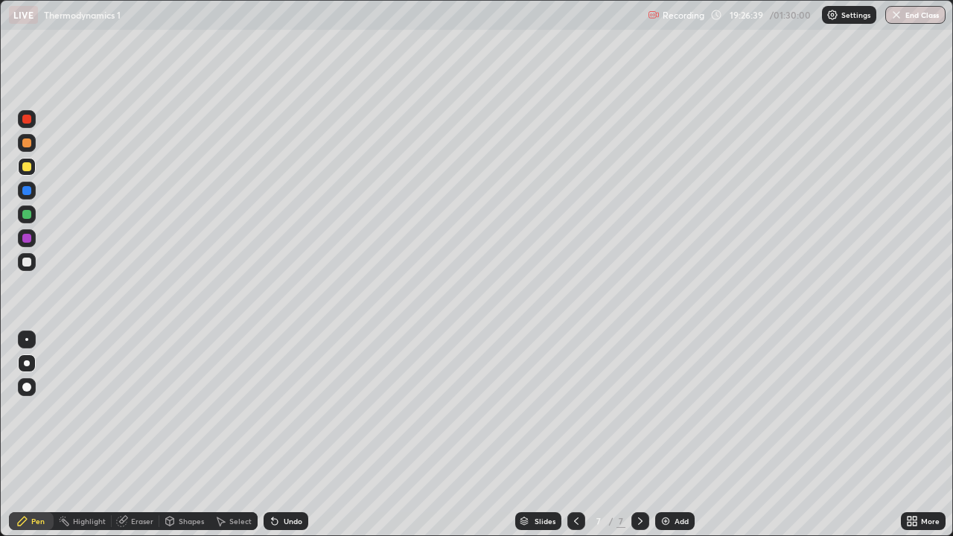
click at [26, 266] on div at bounding box center [27, 262] width 18 height 18
click at [28, 266] on div at bounding box center [26, 262] width 9 height 9
click at [26, 169] on div at bounding box center [26, 166] width 9 height 9
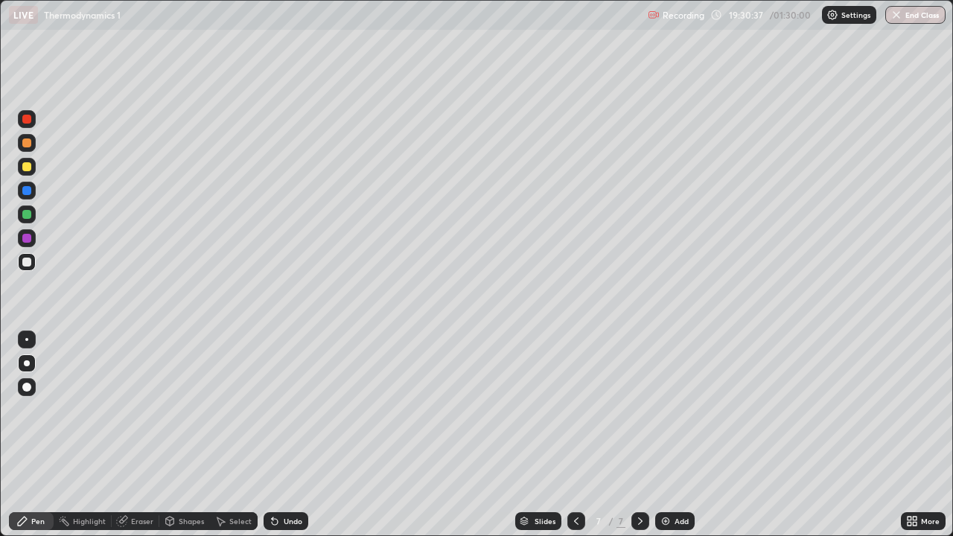
click at [26, 169] on div at bounding box center [26, 166] width 9 height 9
click at [27, 263] on div at bounding box center [26, 262] width 9 height 9
click at [21, 264] on div at bounding box center [27, 262] width 18 height 18
click at [135, 435] on div "Eraser" at bounding box center [142, 520] width 22 height 7
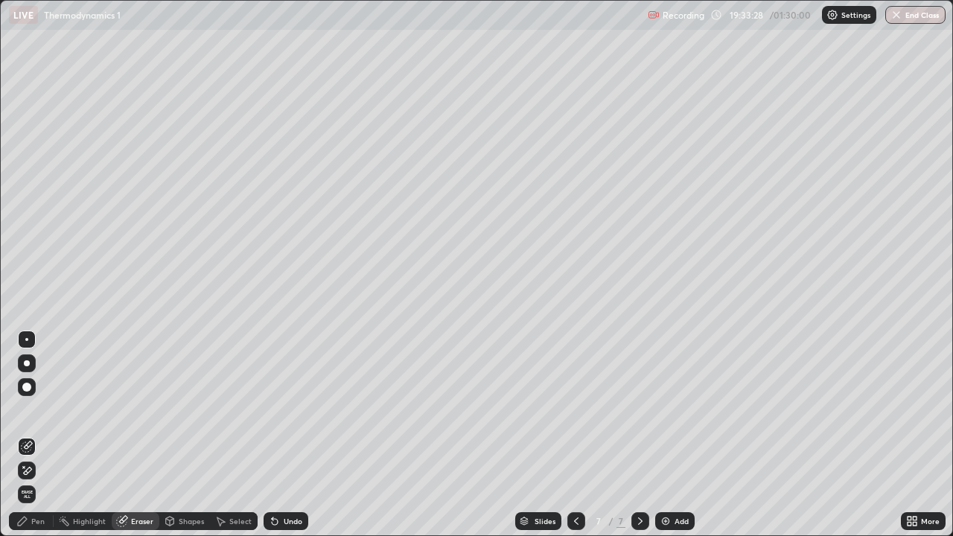
click at [26, 435] on icon at bounding box center [28, 470] width 8 height 7
click at [40, 435] on div "Pen" at bounding box center [37, 520] width 13 height 7
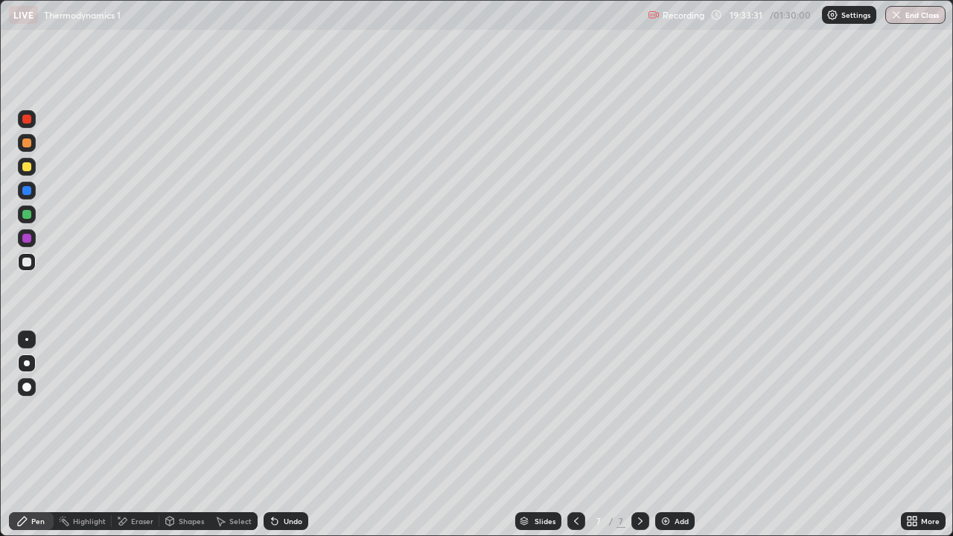
click at [31, 267] on div at bounding box center [27, 262] width 18 height 18
click at [26, 263] on div at bounding box center [26, 262] width 9 height 9
click at [675, 435] on div "Add" at bounding box center [681, 520] width 14 height 7
click at [191, 435] on div "Shapes" at bounding box center [191, 520] width 25 height 7
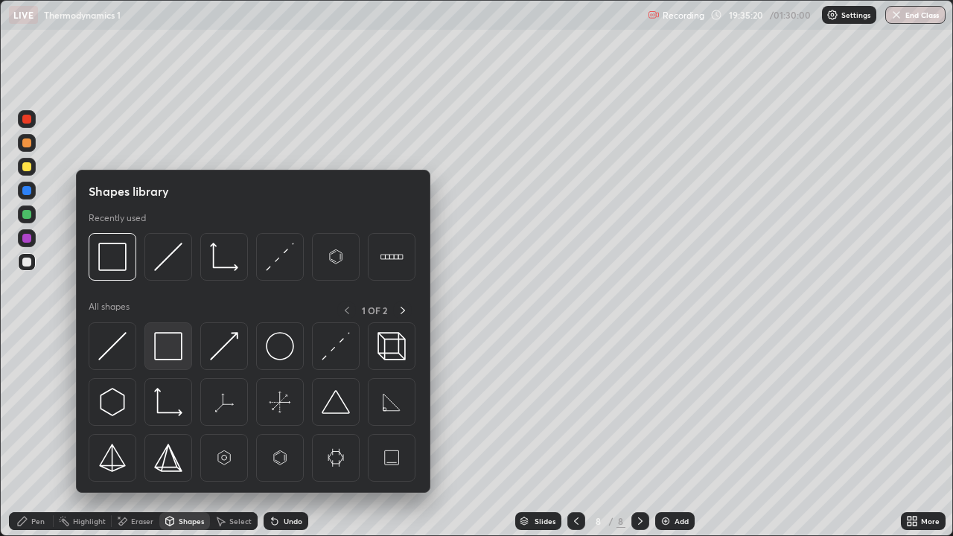
click at [167, 345] on img at bounding box center [168, 346] width 28 height 28
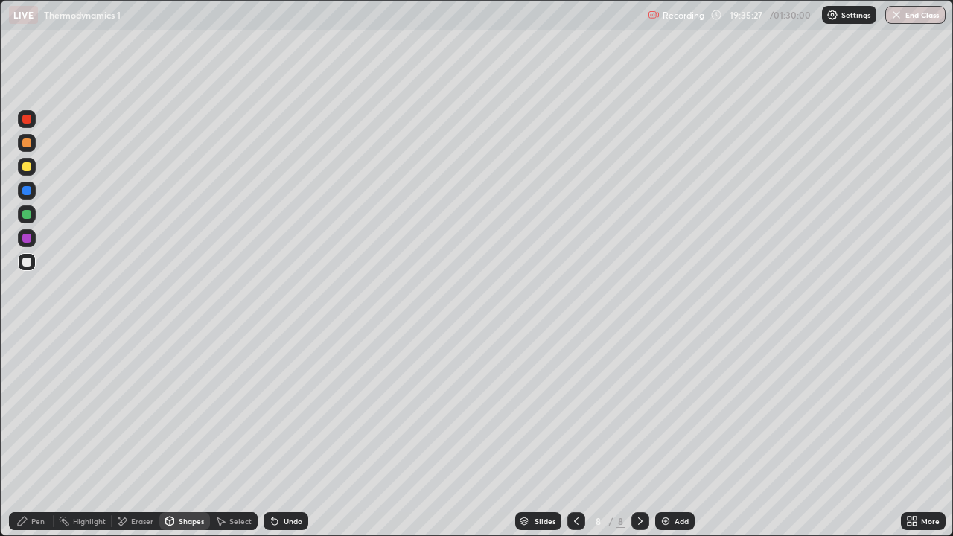
click at [292, 435] on div "Undo" at bounding box center [293, 520] width 19 height 7
click at [137, 435] on div "Eraser" at bounding box center [142, 520] width 22 height 7
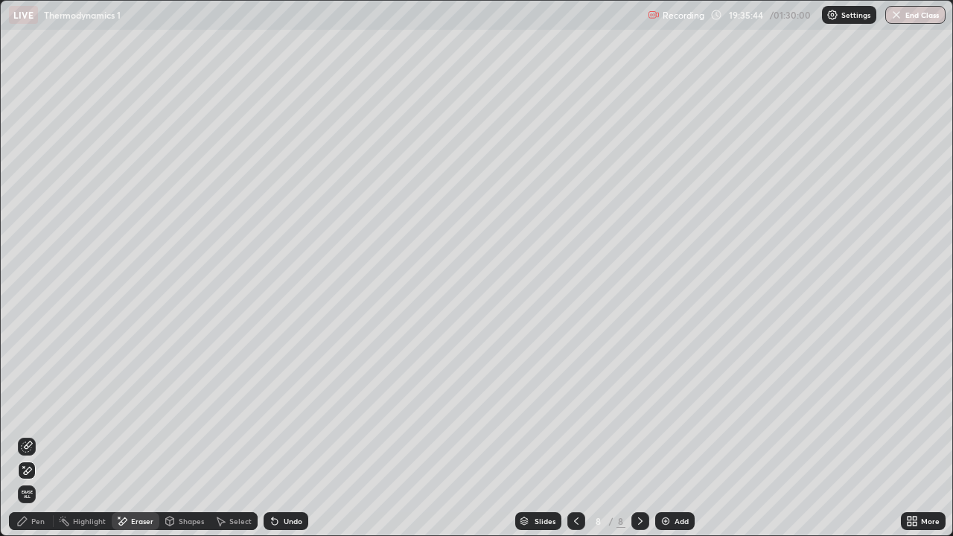
click at [24, 435] on icon at bounding box center [27, 447] width 12 height 12
click at [38, 435] on div "Pen" at bounding box center [31, 521] width 45 height 30
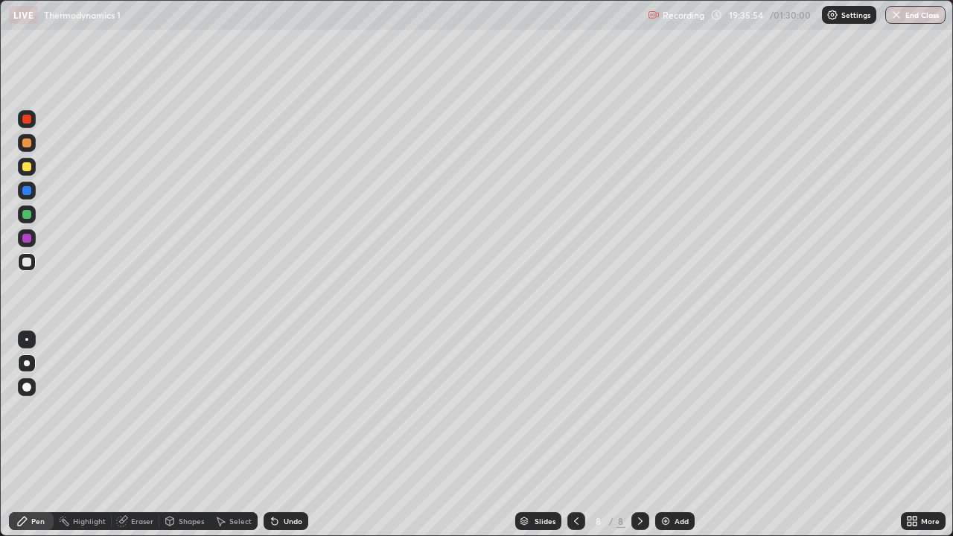
click at [26, 263] on div at bounding box center [26, 262] width 9 height 9
click at [26, 146] on div at bounding box center [26, 142] width 9 height 9
click at [26, 260] on div at bounding box center [26, 262] width 9 height 9
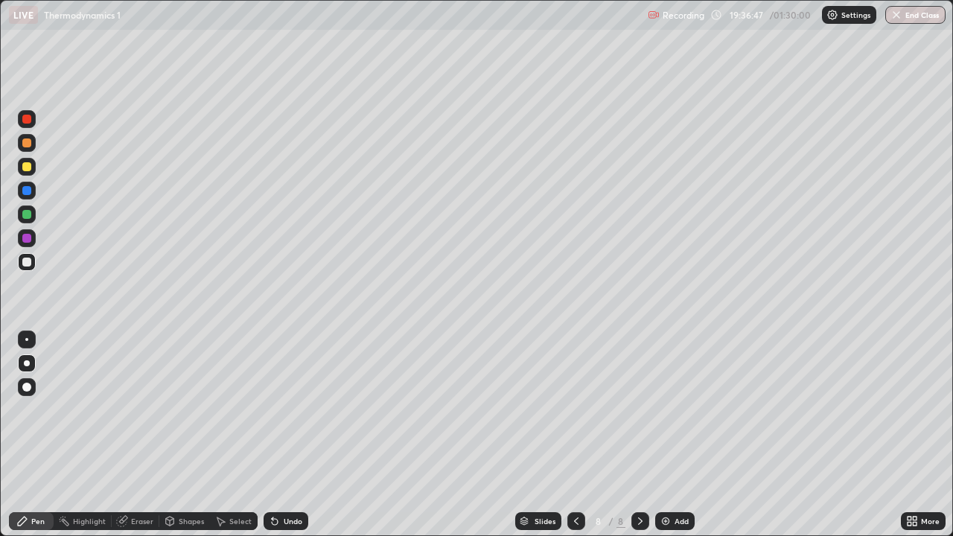
click at [26, 261] on div at bounding box center [26, 262] width 9 height 9
click at [33, 146] on div at bounding box center [27, 143] width 18 height 18
click at [236, 435] on div "Select" at bounding box center [240, 520] width 22 height 7
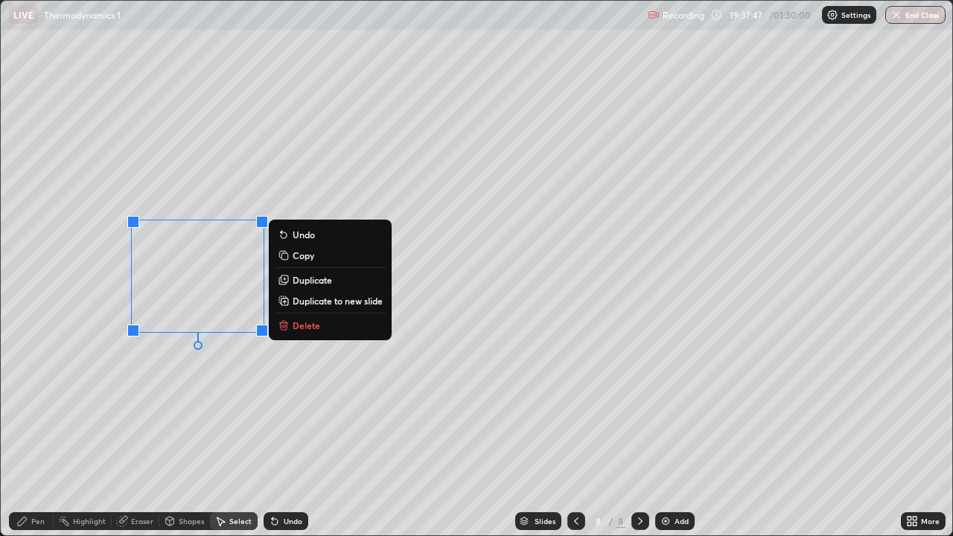
click at [311, 280] on p "Duplicate" at bounding box center [311, 280] width 39 height 12
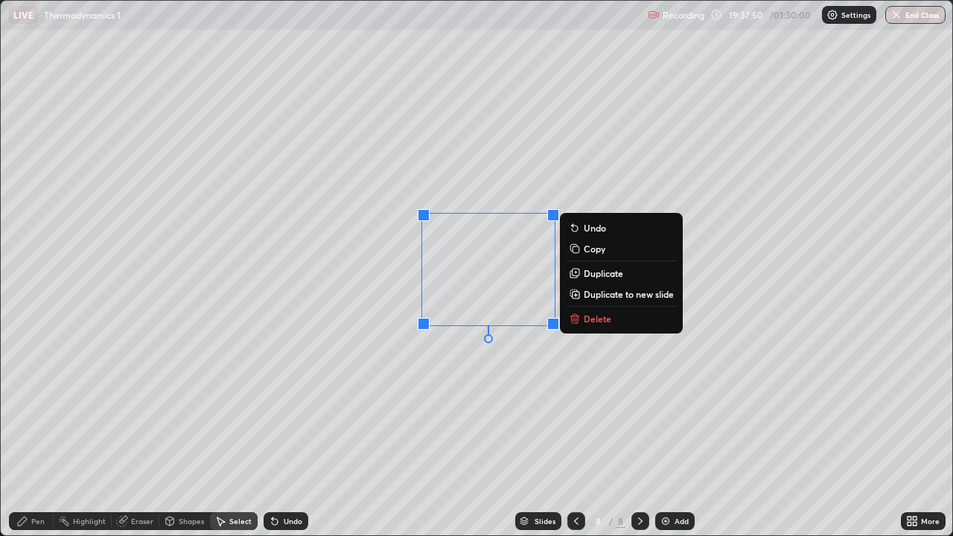
click at [37, 435] on div "Pen" at bounding box center [37, 520] width 13 height 7
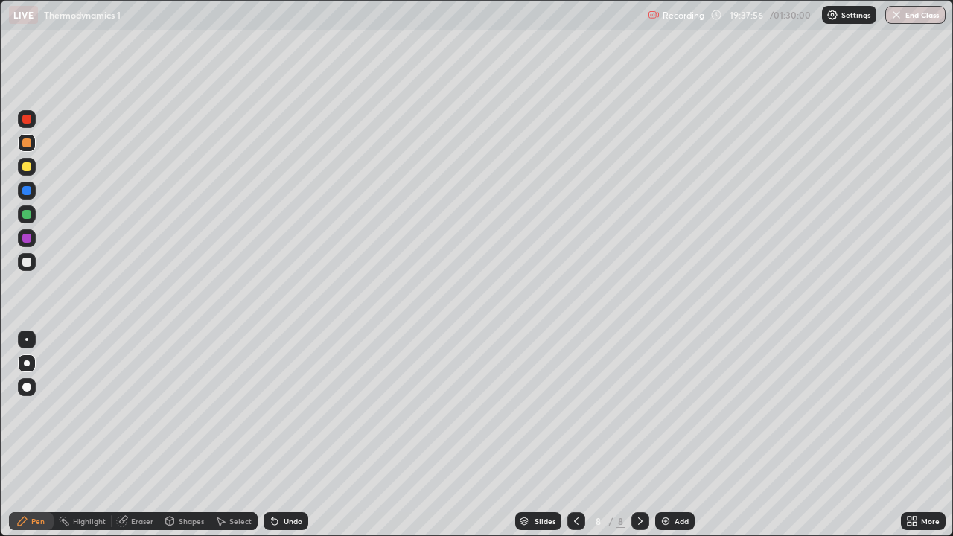
click at [21, 262] on div at bounding box center [27, 262] width 18 height 18
click at [668, 435] on img at bounding box center [665, 521] width 12 height 12
click at [24, 263] on div at bounding box center [26, 262] width 9 height 9
click at [291, 435] on div "Undo" at bounding box center [293, 520] width 19 height 7
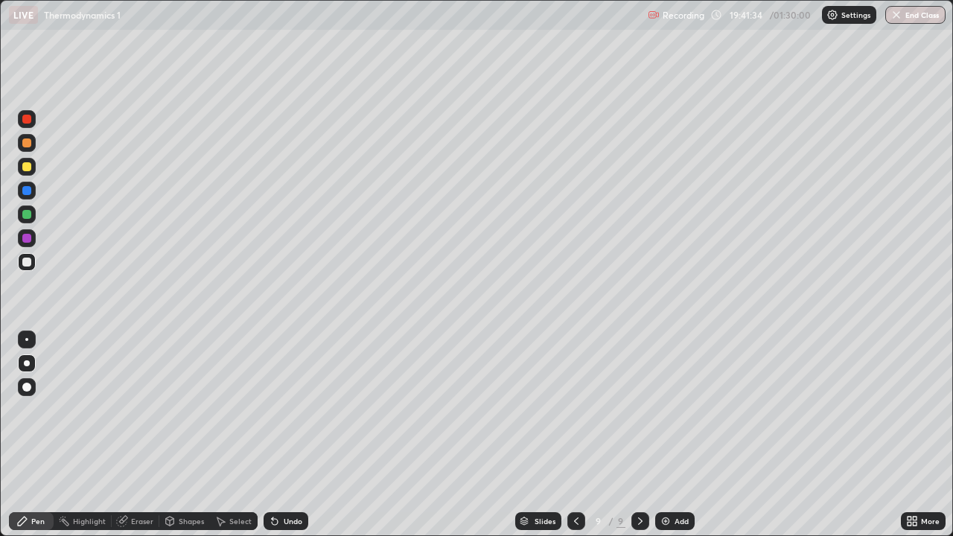
click at [291, 435] on div "Undo" at bounding box center [293, 520] width 19 height 7
click at [576, 435] on icon at bounding box center [576, 521] width 12 height 12
click at [287, 435] on div "Undo" at bounding box center [285, 521] width 45 height 18
click at [639, 435] on icon at bounding box center [640, 521] width 12 height 12
click at [23, 258] on div at bounding box center [26, 262] width 9 height 9
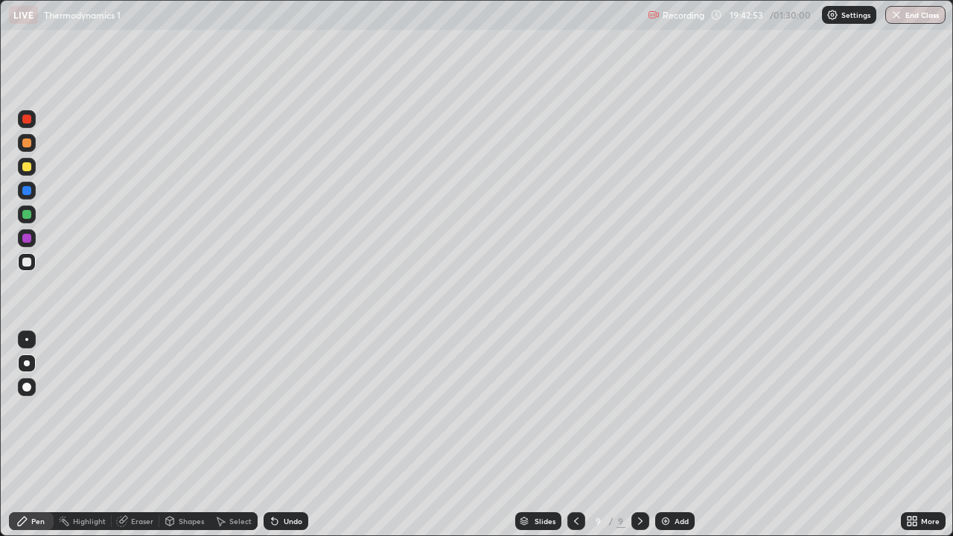
click at [0, 294] on div "Setting up your live class" at bounding box center [476, 268] width 953 height 536
click at [674, 435] on div "Add" at bounding box center [681, 520] width 14 height 7
click at [292, 435] on div "Undo" at bounding box center [293, 520] width 19 height 7
click at [290, 435] on div "Undo" at bounding box center [293, 520] width 19 height 7
click at [289, 435] on div "Undo" at bounding box center [293, 520] width 19 height 7
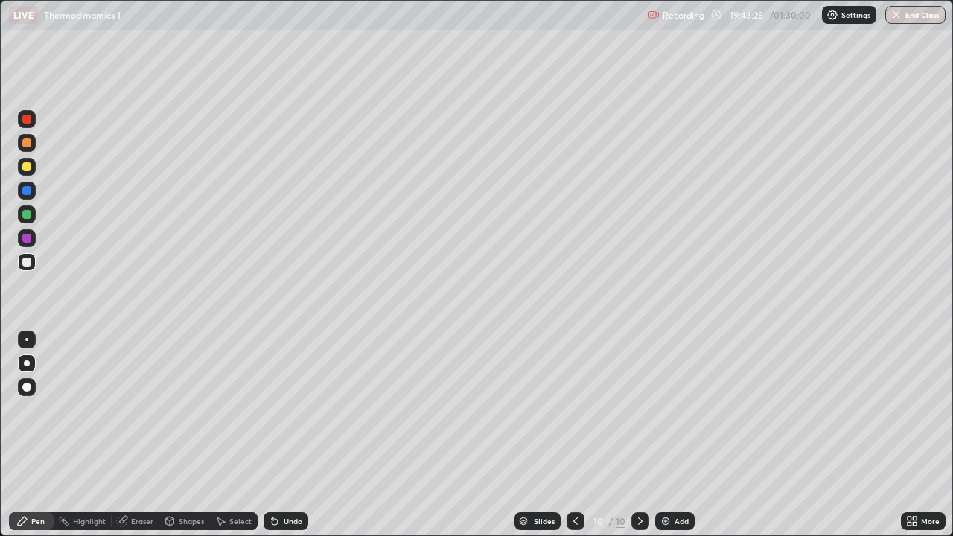
click at [289, 435] on div "Undo" at bounding box center [293, 520] width 19 height 7
click at [185, 435] on div "Shapes" at bounding box center [184, 521] width 51 height 18
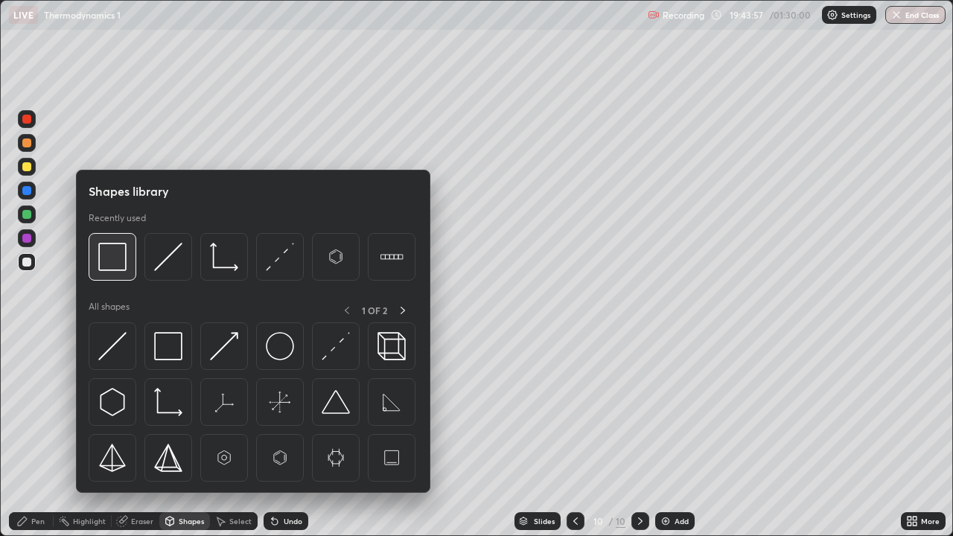
click at [121, 256] on img at bounding box center [112, 257] width 28 height 28
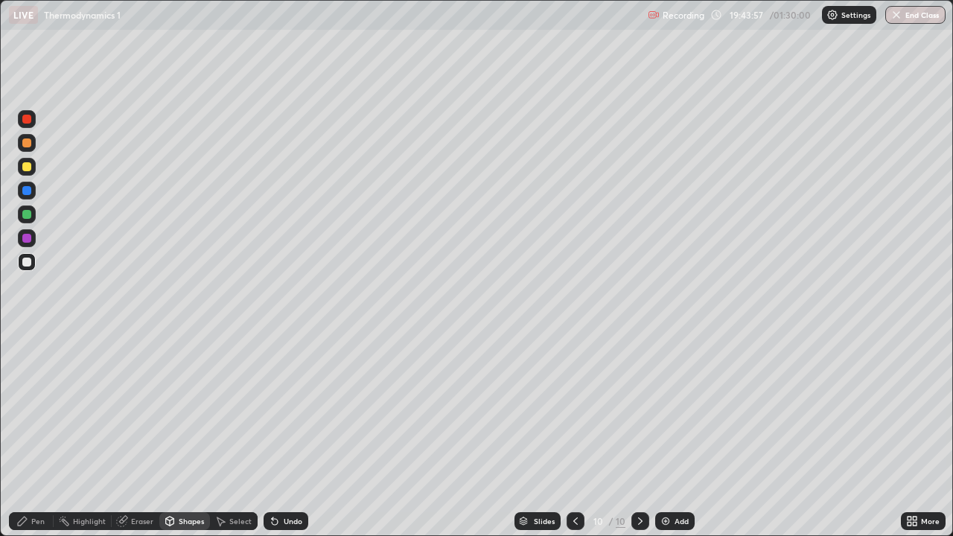
click at [25, 165] on div at bounding box center [26, 166] width 9 height 9
click at [34, 435] on div "Pen" at bounding box center [37, 520] width 13 height 7
click at [28, 263] on div at bounding box center [26, 262] width 9 height 9
click at [674, 435] on div "Add" at bounding box center [681, 520] width 14 height 7
click at [26, 168] on div at bounding box center [26, 166] width 9 height 9
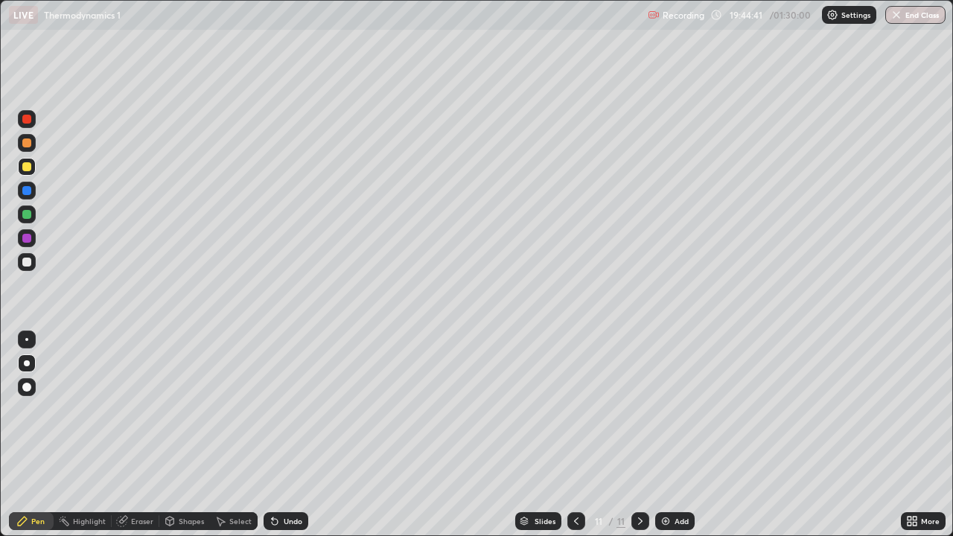
click at [26, 168] on div at bounding box center [26, 166] width 9 height 9
click at [28, 269] on div at bounding box center [27, 262] width 18 height 18
click at [238, 435] on div "Select" at bounding box center [240, 520] width 22 height 7
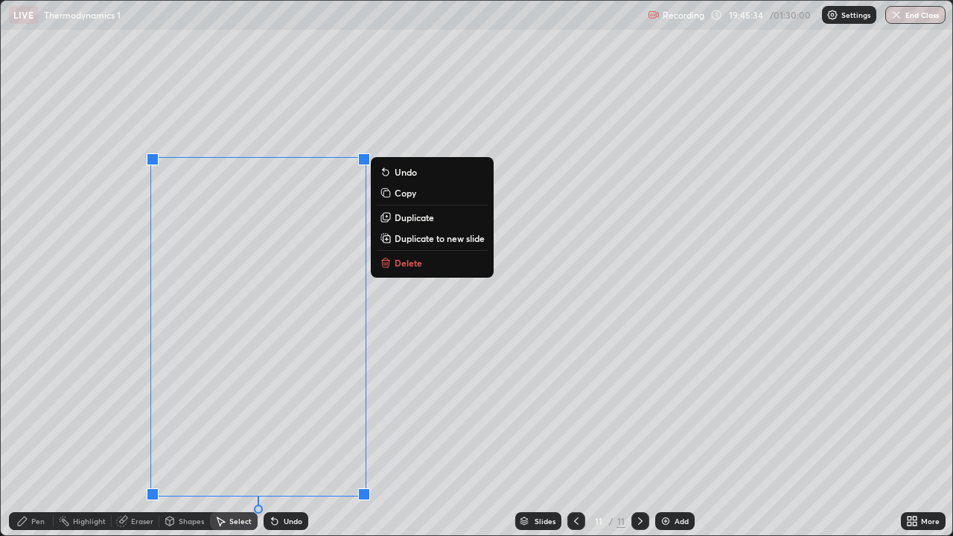
click at [39, 435] on div "Pen" at bounding box center [37, 520] width 13 height 7
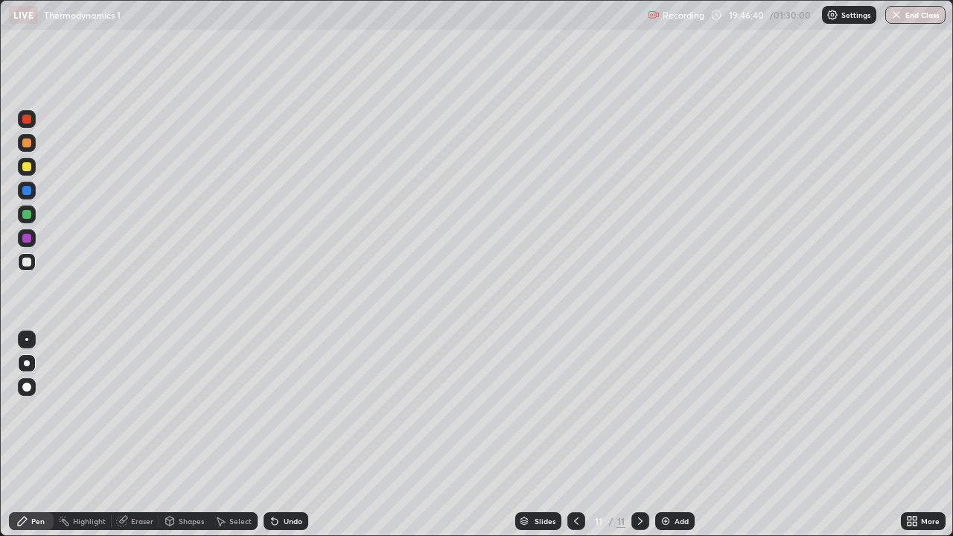
click at [575, 435] on icon at bounding box center [576, 521] width 12 height 12
click at [639, 435] on icon at bounding box center [640, 521] width 12 height 12
click at [575, 435] on icon at bounding box center [576, 521] width 12 height 12
click at [639, 435] on icon at bounding box center [640, 520] width 4 height 7
click at [575, 435] on icon at bounding box center [576, 521] width 12 height 12
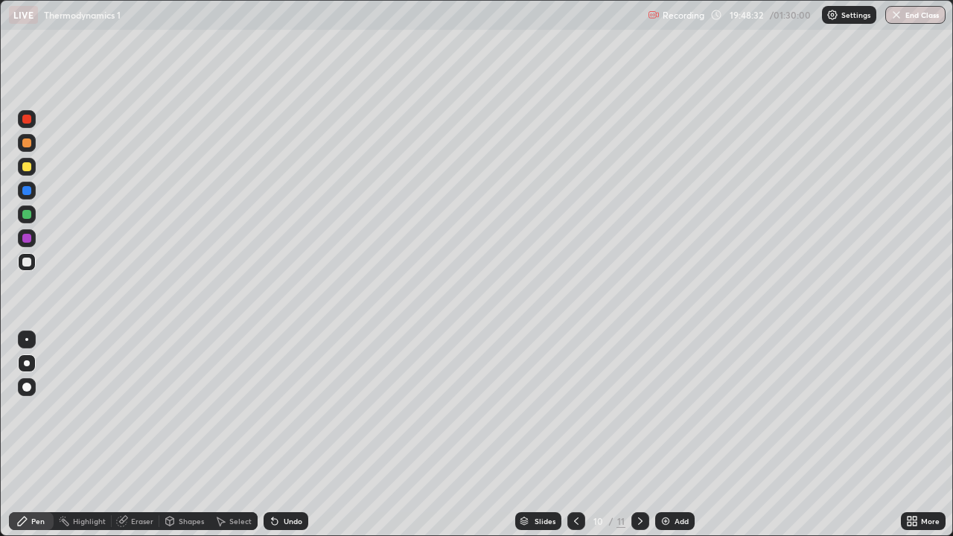
click at [576, 435] on icon at bounding box center [576, 521] width 12 height 12
click at [577, 435] on icon at bounding box center [576, 521] width 12 height 12
click at [294, 435] on div "Undo" at bounding box center [293, 520] width 19 height 7
click at [295, 435] on div "Undo" at bounding box center [293, 520] width 19 height 7
click at [639, 435] on icon at bounding box center [640, 521] width 12 height 12
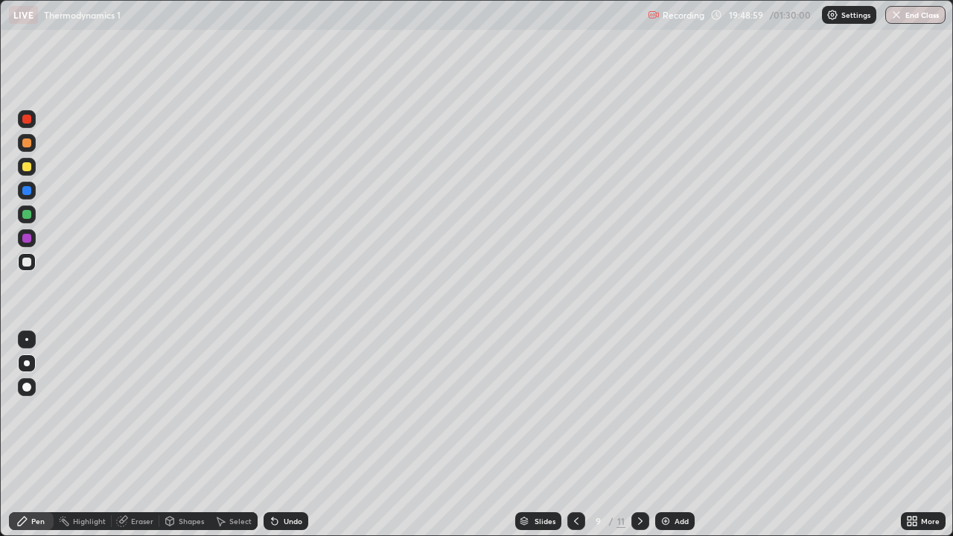
click at [639, 435] on icon at bounding box center [640, 521] width 12 height 12
click at [293, 435] on div "Undo" at bounding box center [293, 520] width 19 height 7
click at [573, 435] on icon at bounding box center [576, 521] width 12 height 12
click at [638, 435] on icon at bounding box center [640, 521] width 12 height 12
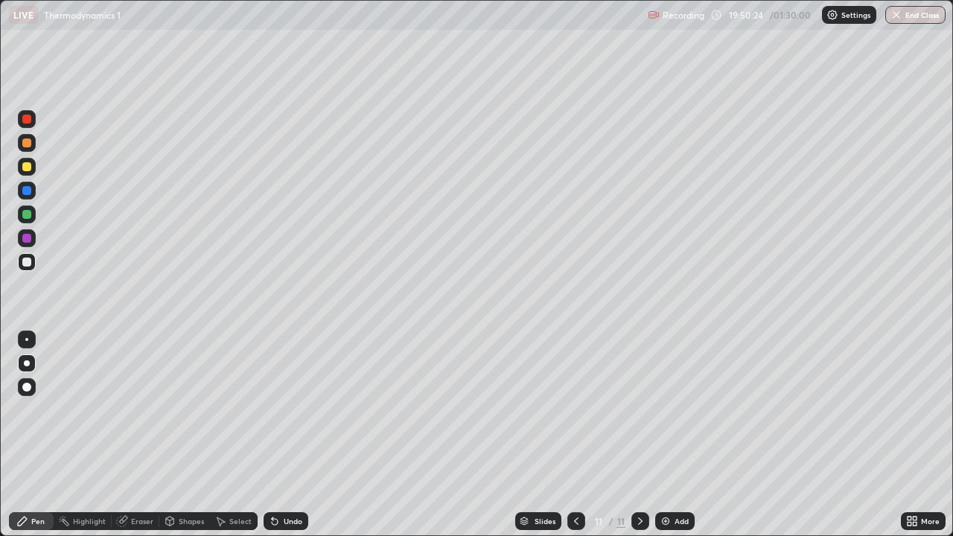
click at [574, 435] on icon at bounding box center [576, 520] width 4 height 7
click at [575, 435] on icon at bounding box center [576, 520] width 4 height 7
click at [575, 435] on icon at bounding box center [576, 521] width 12 height 12
click at [641, 435] on icon at bounding box center [640, 521] width 12 height 12
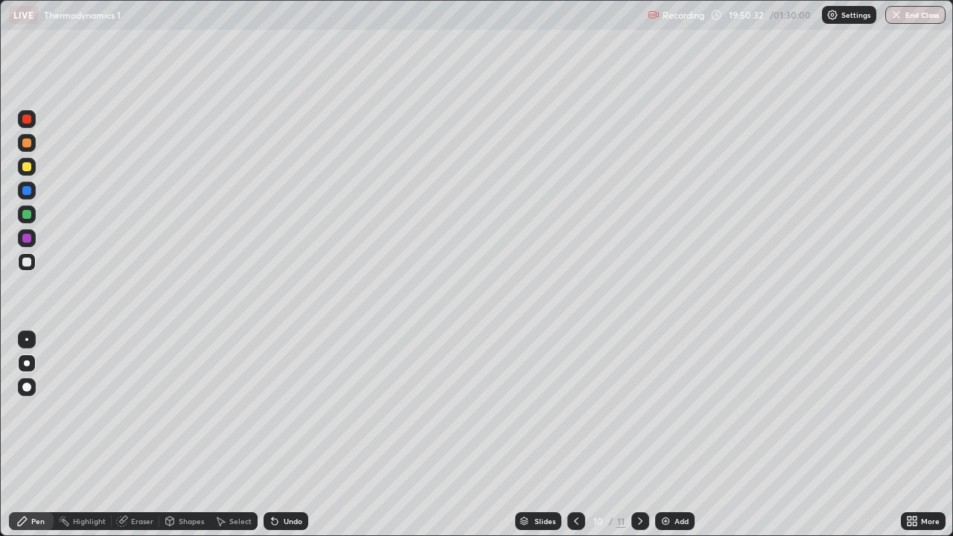
click at [638, 435] on icon at bounding box center [640, 521] width 12 height 12
click at [27, 170] on div at bounding box center [26, 166] width 9 height 9
click at [917, 435] on icon at bounding box center [912, 521] width 12 height 12
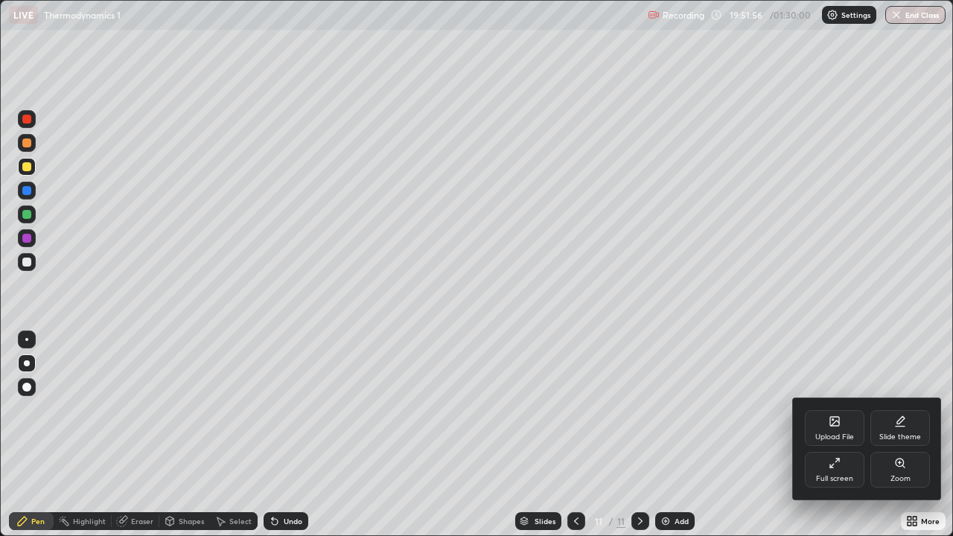
click at [834, 435] on div "Full screen" at bounding box center [834, 478] width 37 height 7
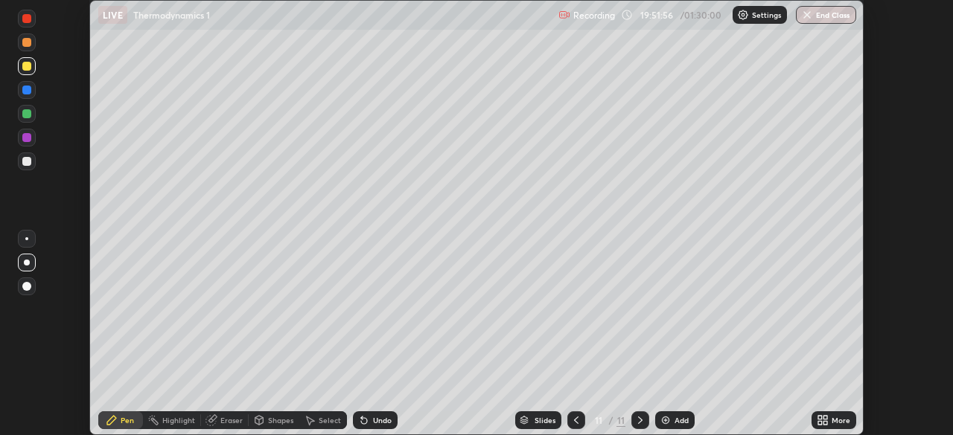
scroll to position [73991, 73473]
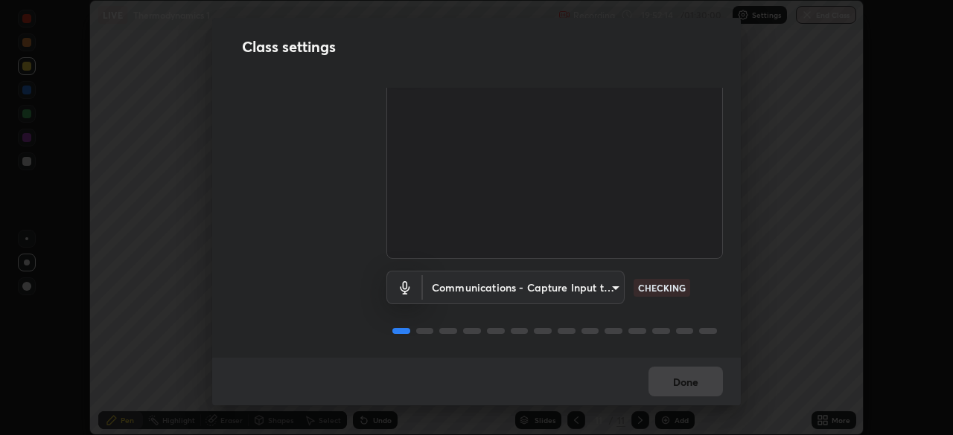
scroll to position [68, 0]
click at [592, 290] on body "Erase all LIVE Thermodynamics 1 Recording 19:52:14 / 01:30:00 Settings End Clas…" at bounding box center [476, 217] width 953 height 435
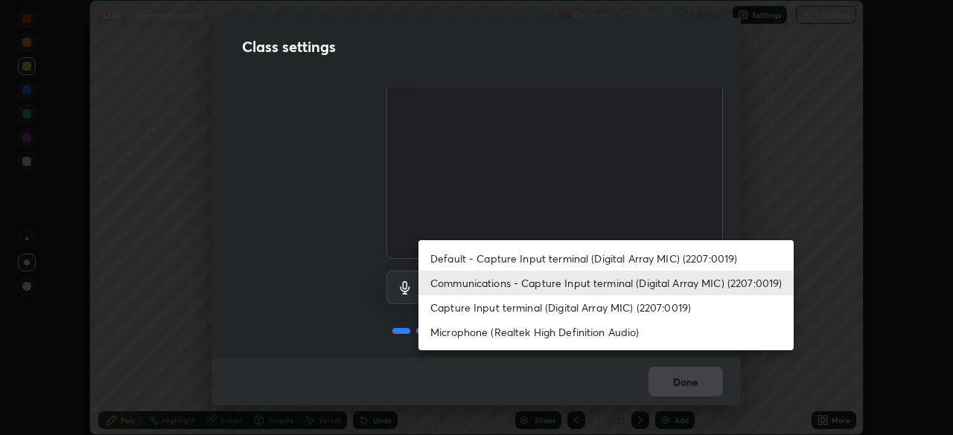
click at [552, 253] on li "Default - Capture Input terminal (Digital Array MIC) (2207:0019)" at bounding box center [605, 258] width 375 height 25
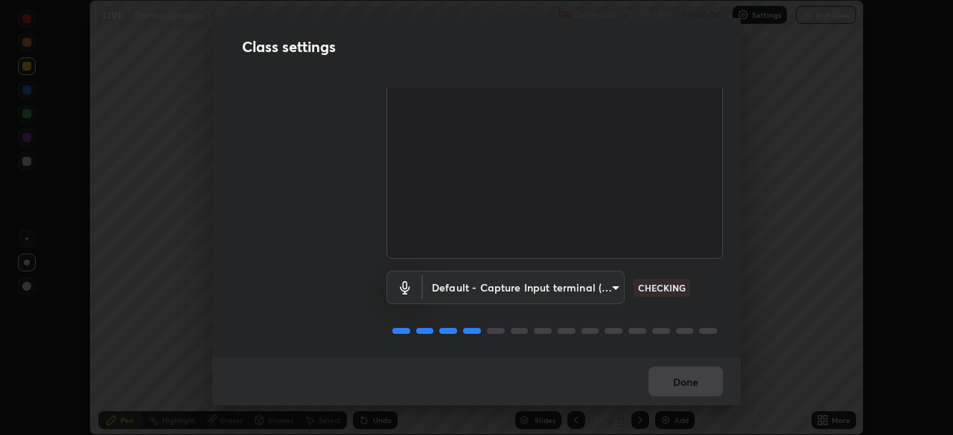
click at [563, 285] on body "Erase all LIVE Thermodynamics 1 Recording 19:52:15 / 01:30:00 Settings End Clas…" at bounding box center [476, 217] width 953 height 435
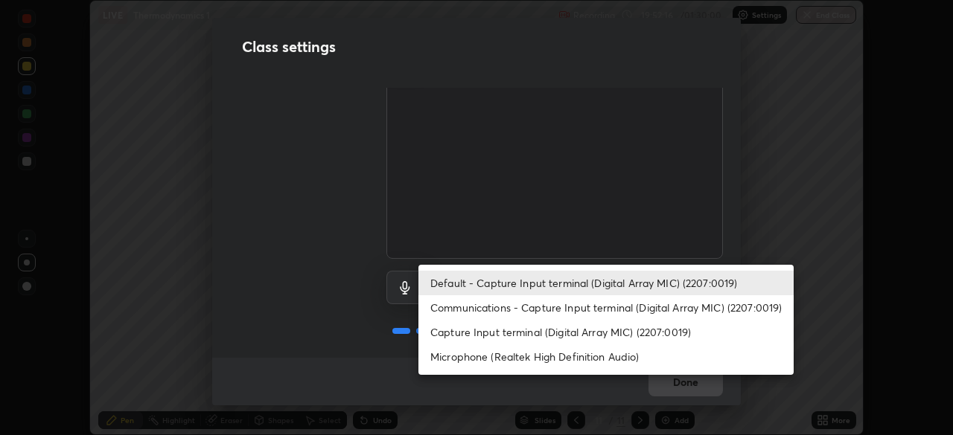
click at [558, 307] on li "Communications - Capture Input terminal (Digital Array MIC) (2207:0019)" at bounding box center [605, 307] width 375 height 25
type input "communications"
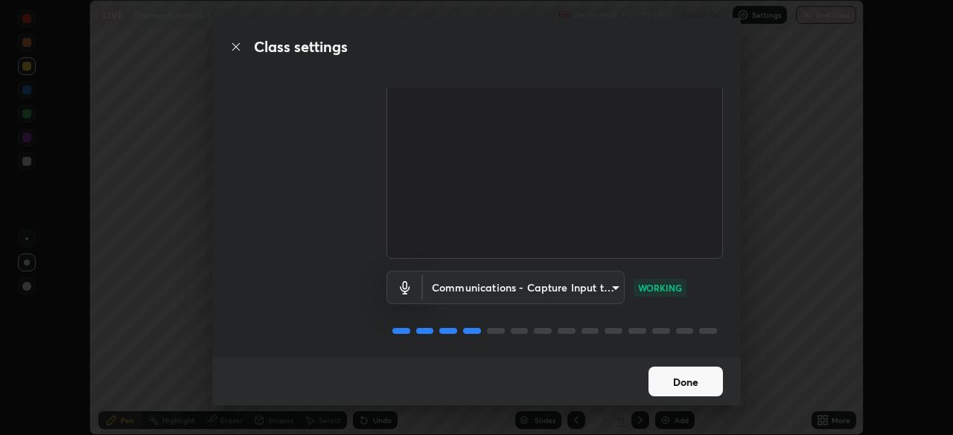
click at [700, 377] on button "Done" at bounding box center [685, 382] width 74 height 30
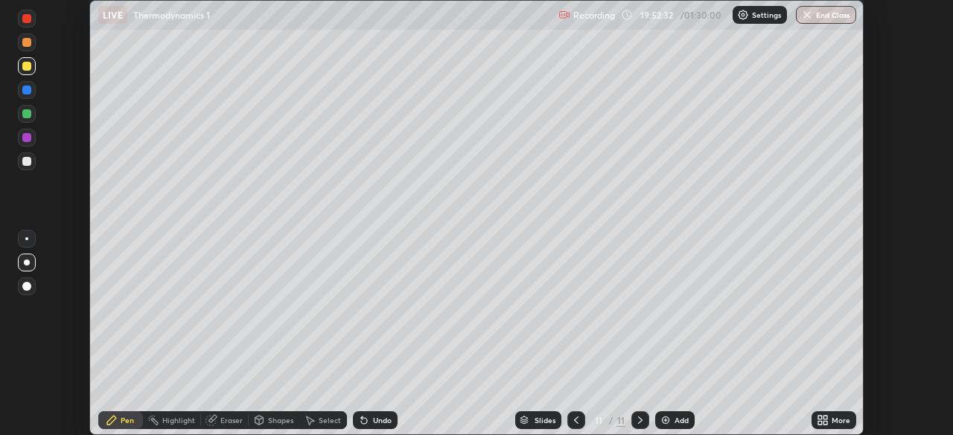
click at [834, 423] on div "More" at bounding box center [840, 420] width 19 height 7
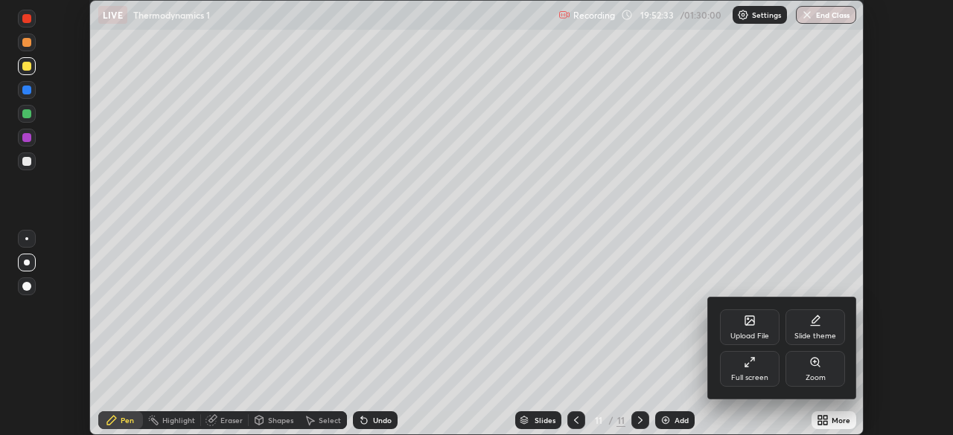
click at [763, 375] on div "Full screen" at bounding box center [749, 377] width 37 height 7
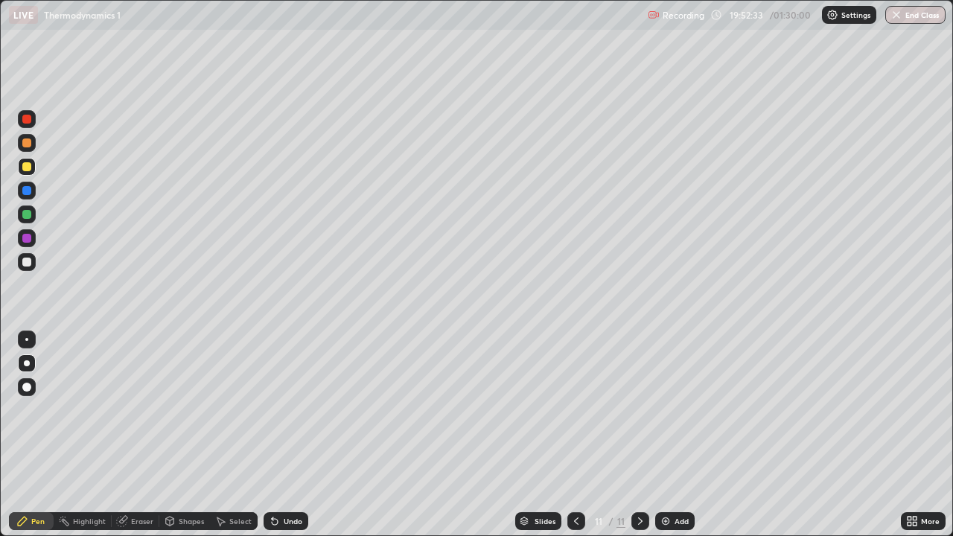
scroll to position [536, 953]
click at [683, 435] on div "Add" at bounding box center [674, 521] width 39 height 18
click at [30, 124] on div at bounding box center [27, 119] width 18 height 18
click at [25, 261] on div at bounding box center [26, 262] width 9 height 9
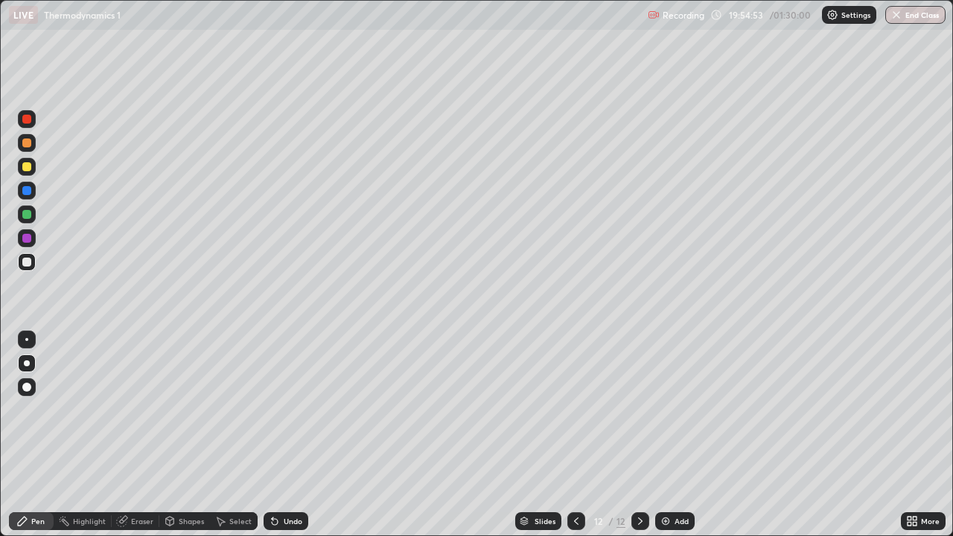
click at [26, 169] on div at bounding box center [26, 166] width 9 height 9
click at [30, 264] on div at bounding box center [26, 262] width 9 height 9
click at [286, 435] on div "Undo" at bounding box center [283, 521] width 51 height 30
click at [292, 435] on div "Undo" at bounding box center [293, 520] width 19 height 7
click at [291, 435] on div "Undo" at bounding box center [285, 521] width 45 height 18
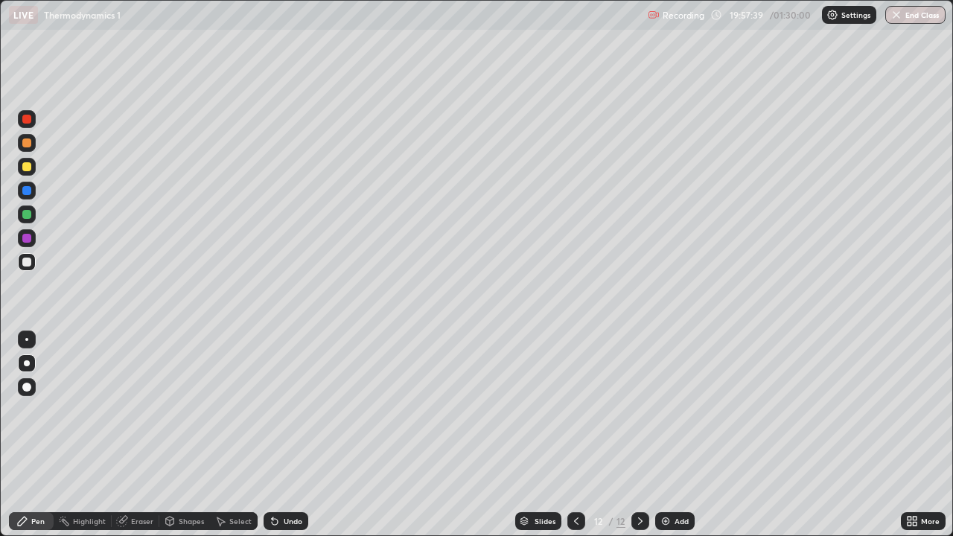
click at [290, 435] on div "Undo" at bounding box center [293, 520] width 19 height 7
click at [675, 435] on div "Add" at bounding box center [681, 520] width 14 height 7
click at [28, 167] on div at bounding box center [26, 166] width 9 height 9
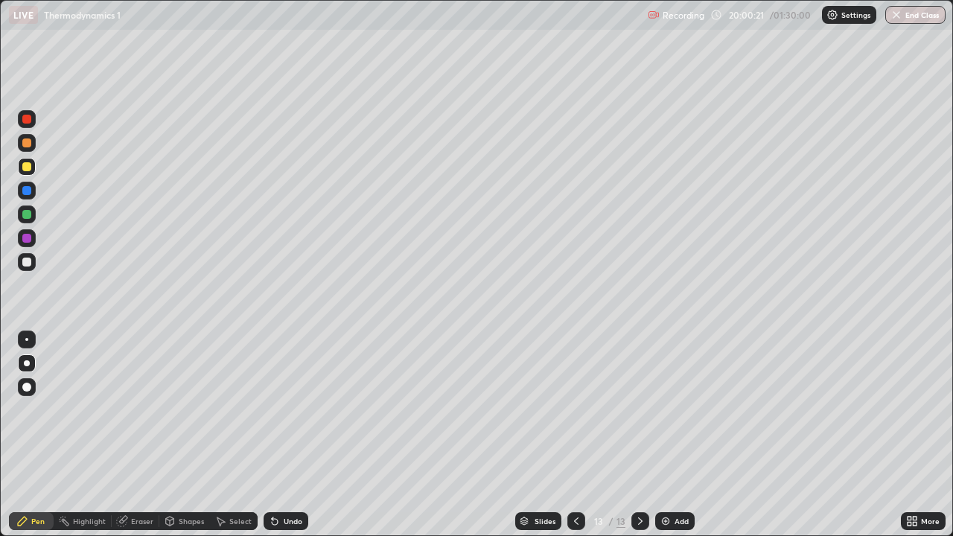
click at [574, 435] on div at bounding box center [576, 521] width 18 height 18
click at [639, 435] on icon at bounding box center [640, 521] width 12 height 12
click at [289, 435] on div "Undo" at bounding box center [293, 520] width 19 height 7
click at [284, 435] on div "Undo" at bounding box center [285, 521] width 45 height 18
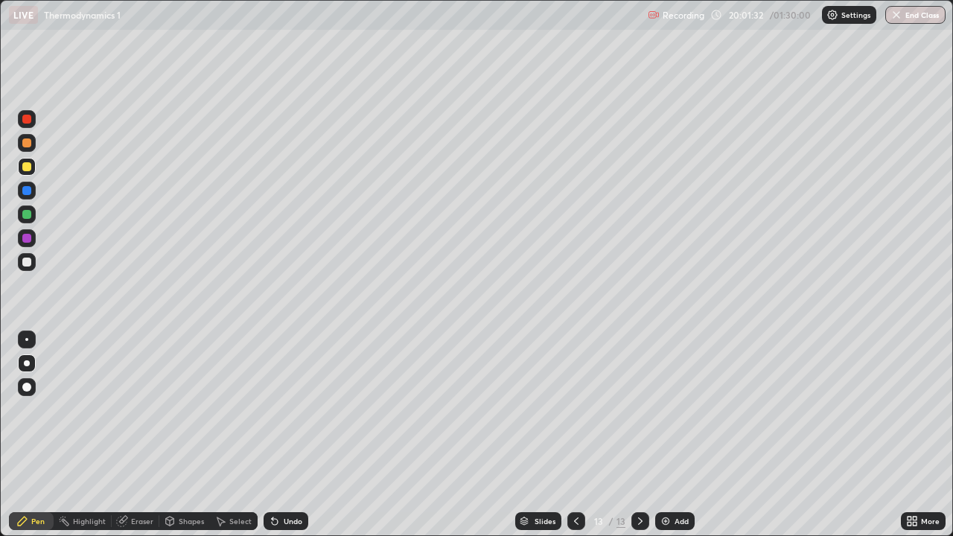
click at [26, 261] on div at bounding box center [26, 262] width 9 height 9
click at [31, 258] on div at bounding box center [27, 262] width 18 height 18
click at [293, 435] on div "Undo" at bounding box center [293, 520] width 19 height 7
click at [293, 435] on div "Undo" at bounding box center [285, 521] width 45 height 18
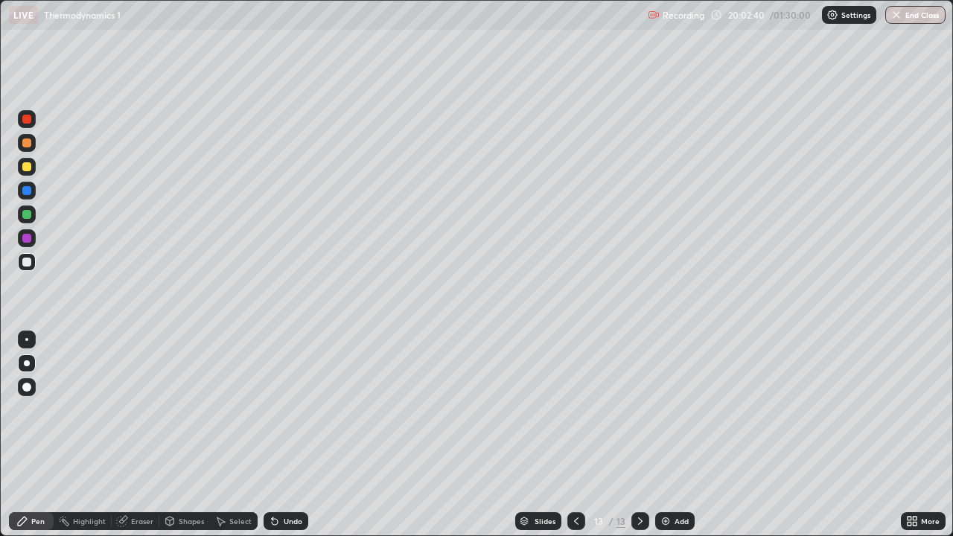
click at [285, 435] on div "Undo" at bounding box center [293, 520] width 19 height 7
click at [28, 172] on div at bounding box center [27, 167] width 18 height 18
click at [287, 435] on div "Undo" at bounding box center [293, 520] width 19 height 7
click at [133, 435] on div "Eraser" at bounding box center [136, 521] width 48 height 18
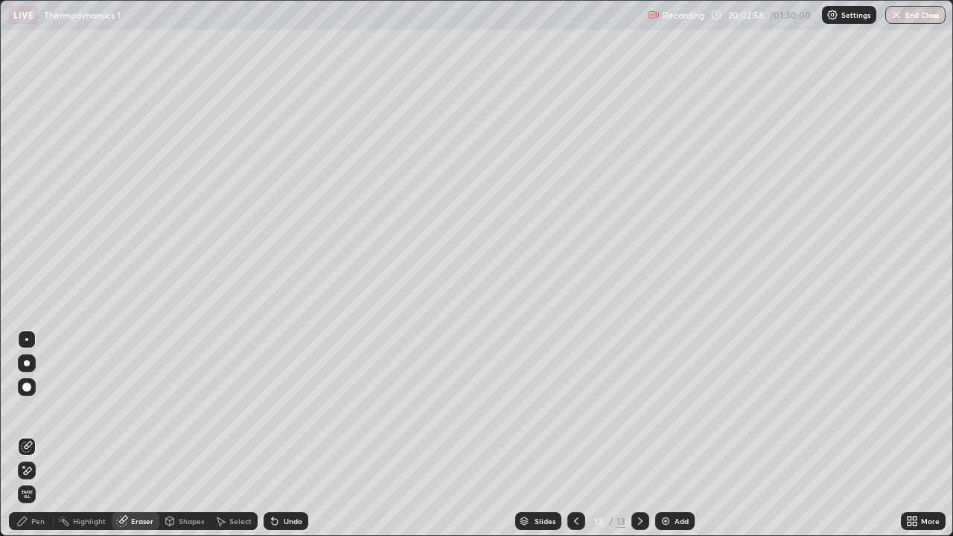
click at [24, 435] on icon at bounding box center [23, 466] width 1 height 1
click at [33, 435] on div "Pen" at bounding box center [37, 520] width 13 height 7
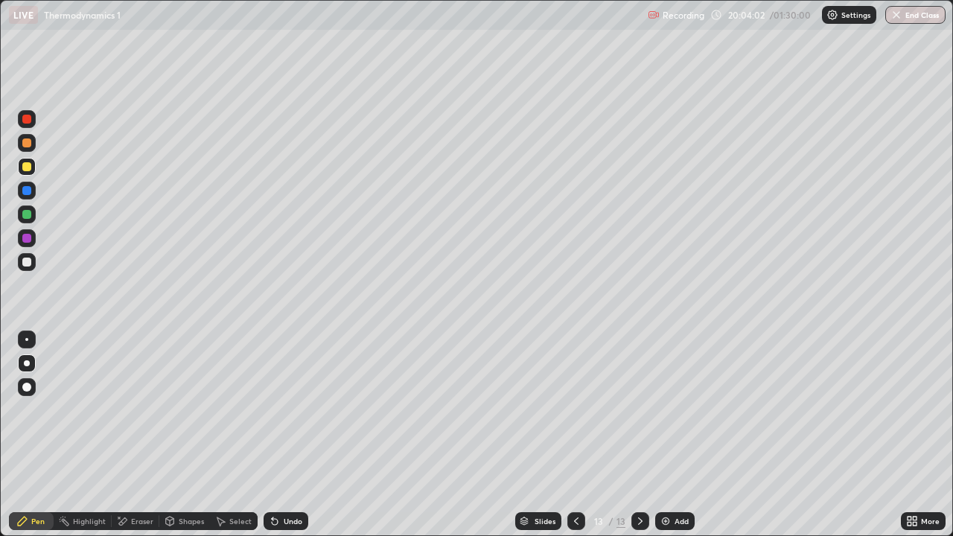
click at [25, 263] on div at bounding box center [26, 262] width 9 height 9
click at [302, 435] on div "Undo" at bounding box center [285, 521] width 45 height 18
click at [290, 435] on div "Undo" at bounding box center [293, 520] width 19 height 7
click at [298, 435] on div "Undo" at bounding box center [293, 520] width 19 height 7
click at [290, 435] on div "Undo" at bounding box center [293, 520] width 19 height 7
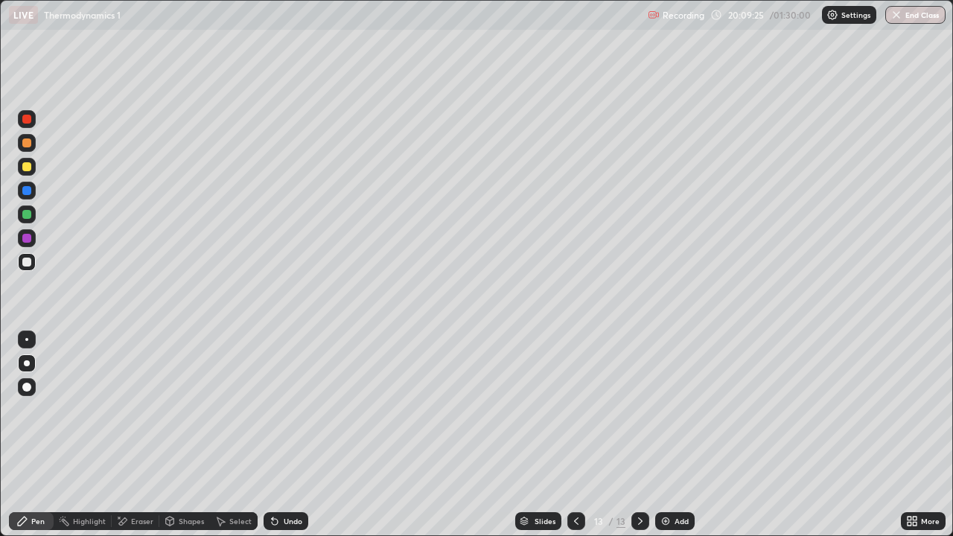
click at [287, 435] on div "Undo" at bounding box center [285, 521] width 45 height 18
click at [292, 435] on div "Undo" at bounding box center [293, 520] width 19 height 7
click at [296, 435] on div "Undo" at bounding box center [293, 520] width 19 height 7
click at [132, 435] on div "Eraser" at bounding box center [142, 520] width 22 height 7
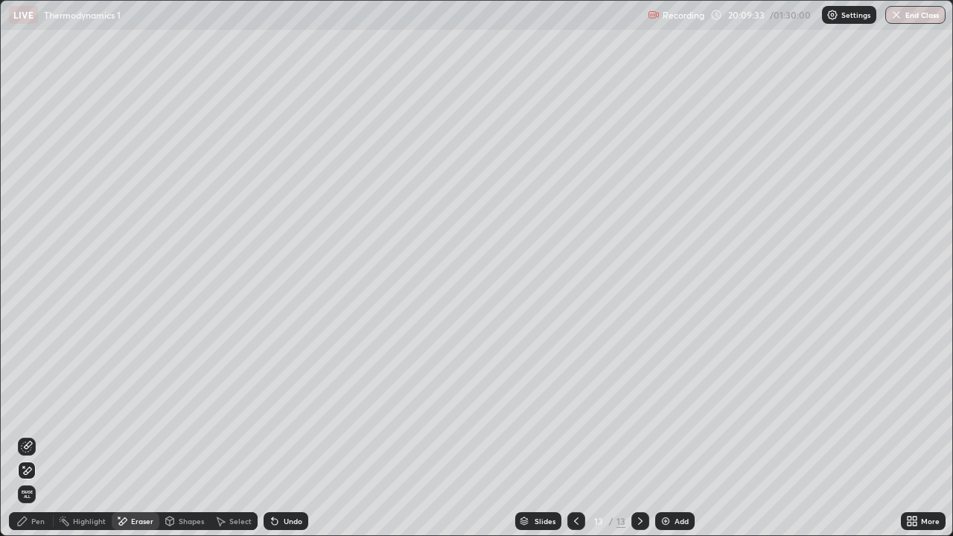
click at [37, 435] on div "Pen" at bounding box center [31, 521] width 45 height 18
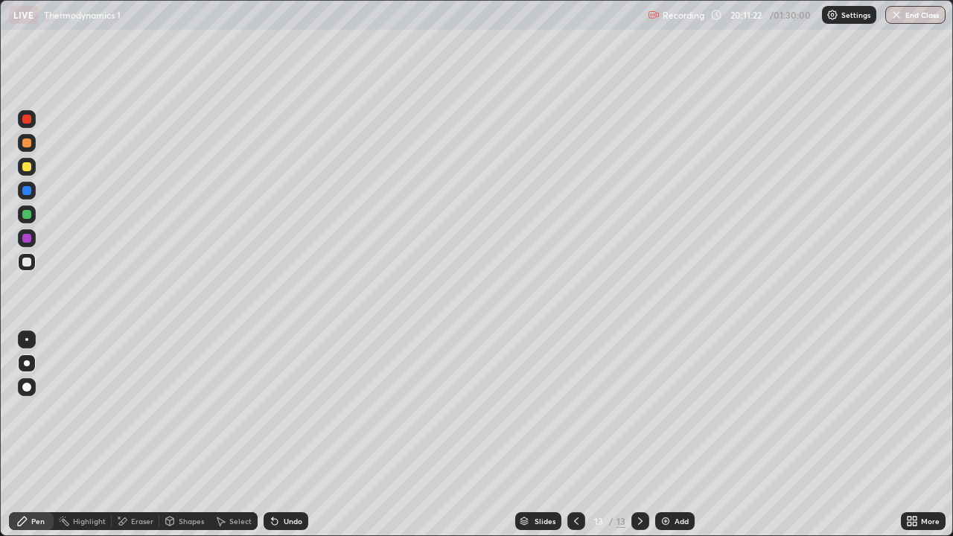
click at [674, 435] on div "Add" at bounding box center [681, 520] width 14 height 7
click at [27, 166] on div at bounding box center [26, 166] width 9 height 9
click at [26, 164] on div at bounding box center [26, 166] width 9 height 9
click at [27, 261] on div at bounding box center [26, 262] width 9 height 9
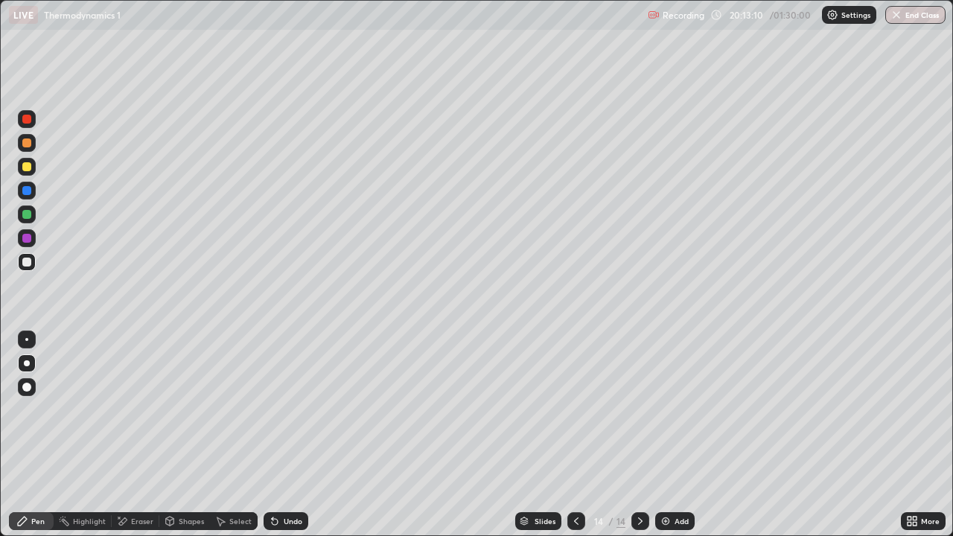
click at [190, 435] on div "Shapes" at bounding box center [191, 520] width 25 height 7
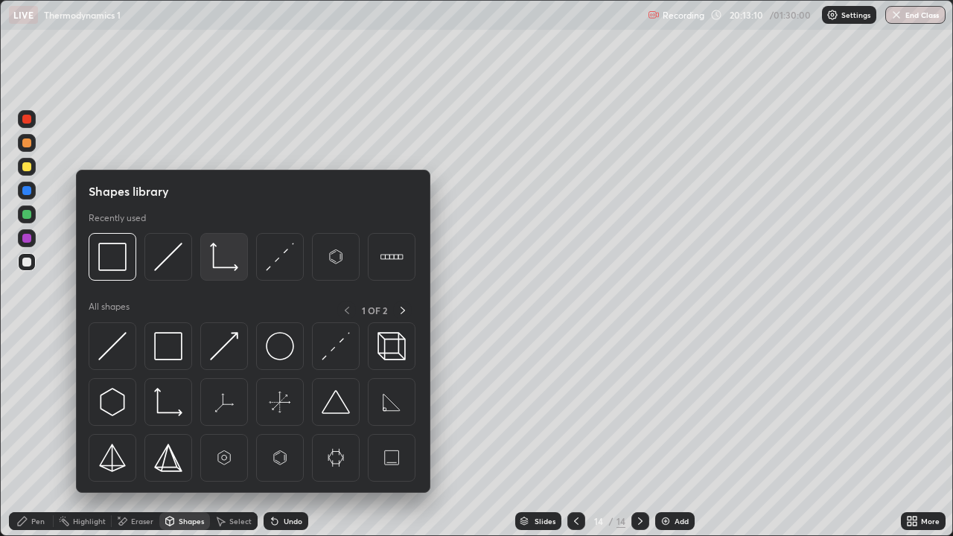
click at [216, 263] on img at bounding box center [224, 257] width 28 height 28
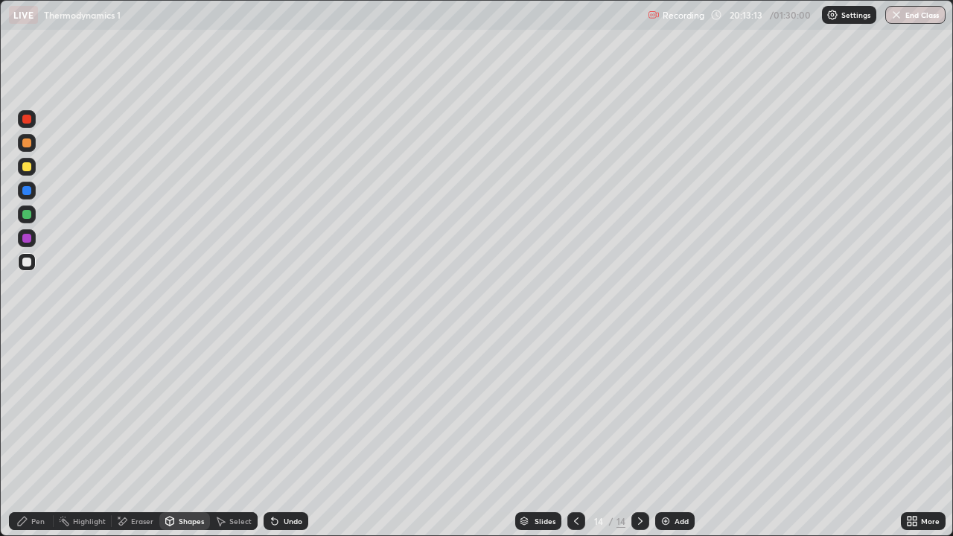
click at [38, 435] on div "Pen" at bounding box center [37, 520] width 13 height 7
click at [284, 435] on div "Undo" at bounding box center [293, 520] width 19 height 7
click at [292, 435] on div "Undo" at bounding box center [285, 521] width 45 height 18
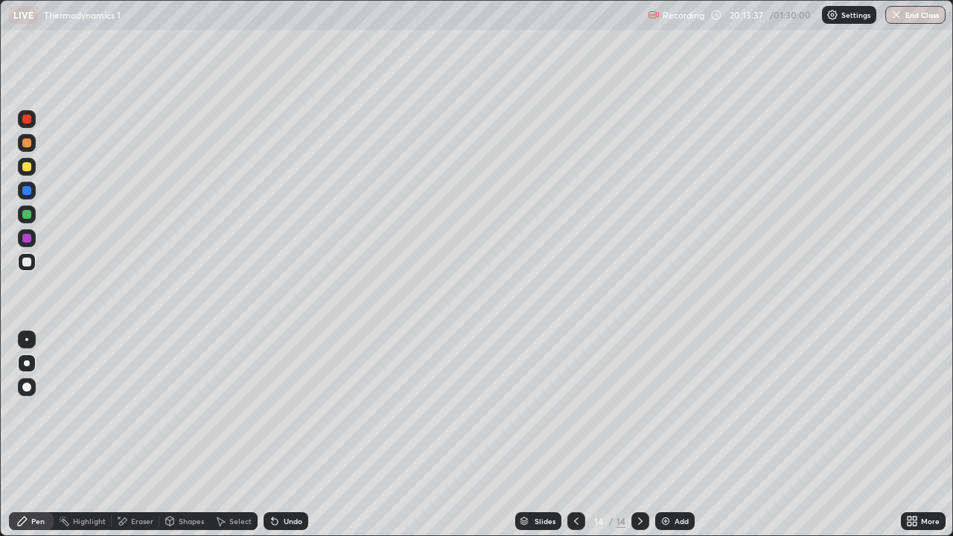
click at [292, 435] on div "Undo" at bounding box center [285, 521] width 45 height 18
click at [295, 435] on div "Undo" at bounding box center [293, 520] width 19 height 7
click at [284, 435] on div "Undo" at bounding box center [293, 520] width 19 height 7
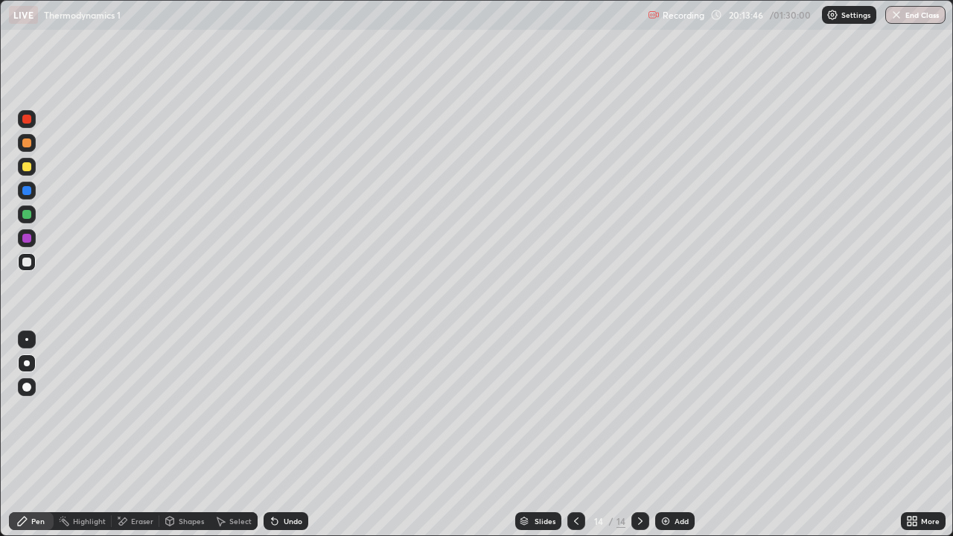
click at [286, 435] on div "Undo" at bounding box center [293, 520] width 19 height 7
click at [284, 435] on div "Undo" at bounding box center [293, 520] width 19 height 7
click at [242, 435] on div "Select" at bounding box center [240, 520] width 22 height 7
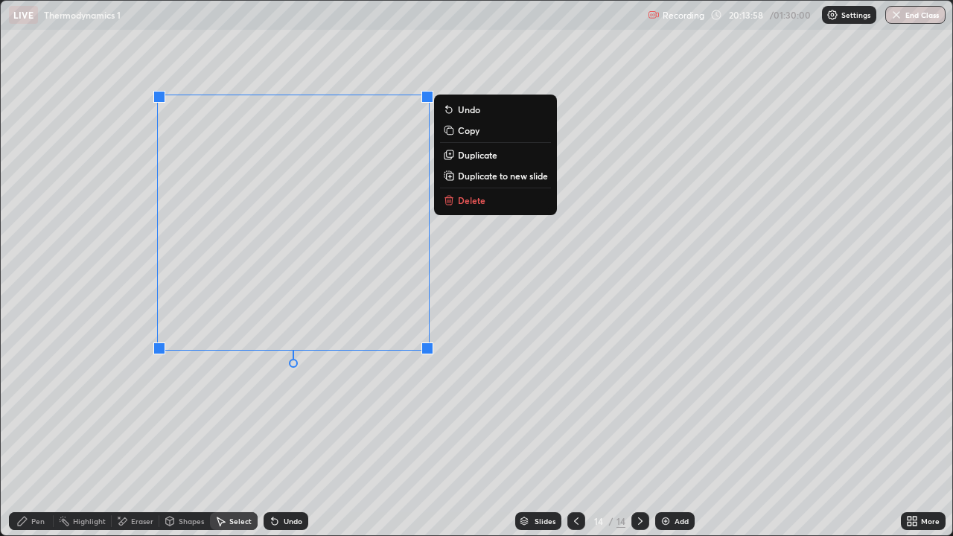
click at [492, 151] on p "Duplicate" at bounding box center [477, 155] width 39 height 12
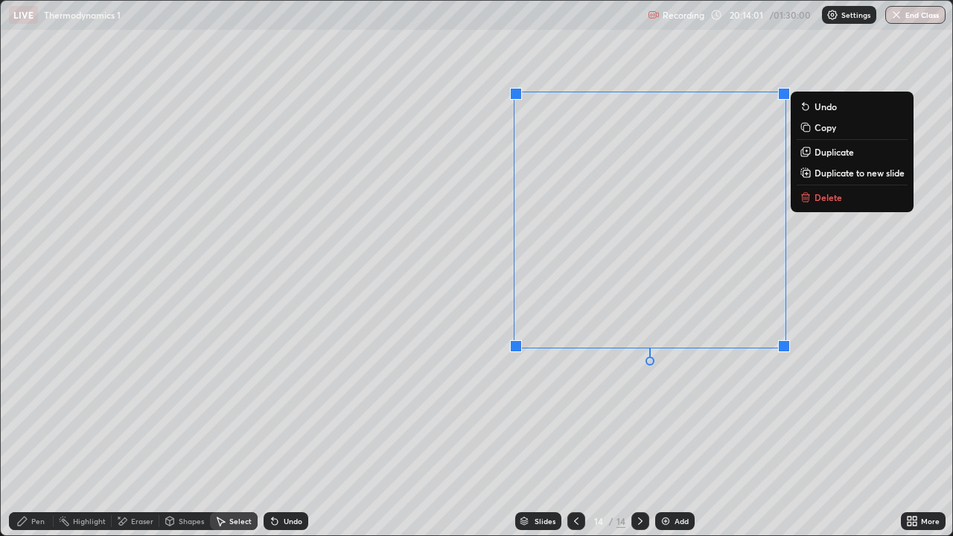
click at [29, 435] on div "Pen" at bounding box center [31, 521] width 45 height 18
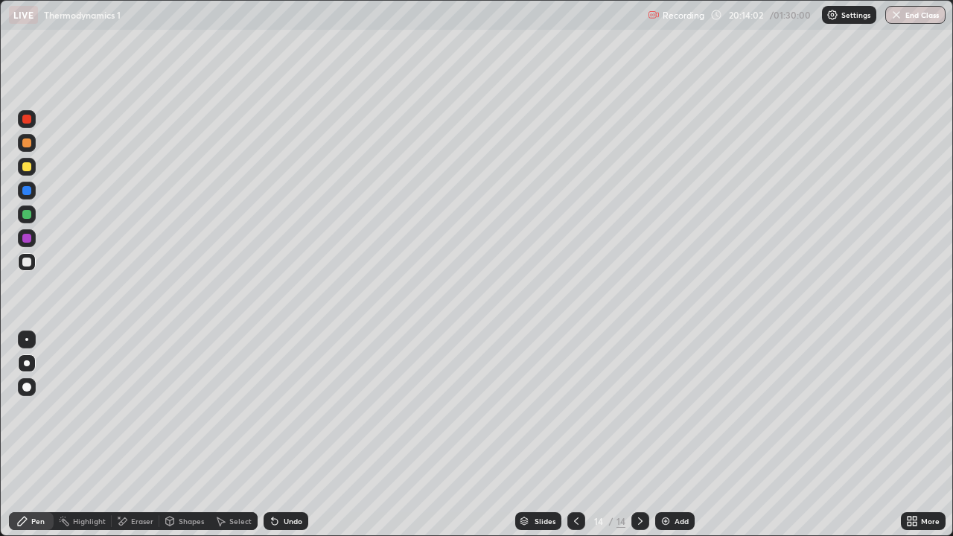
click at [28, 262] on div at bounding box center [26, 262] width 9 height 9
click at [575, 435] on icon at bounding box center [576, 521] width 12 height 12
click at [910, 13] on button "End Class" at bounding box center [915, 15] width 60 height 18
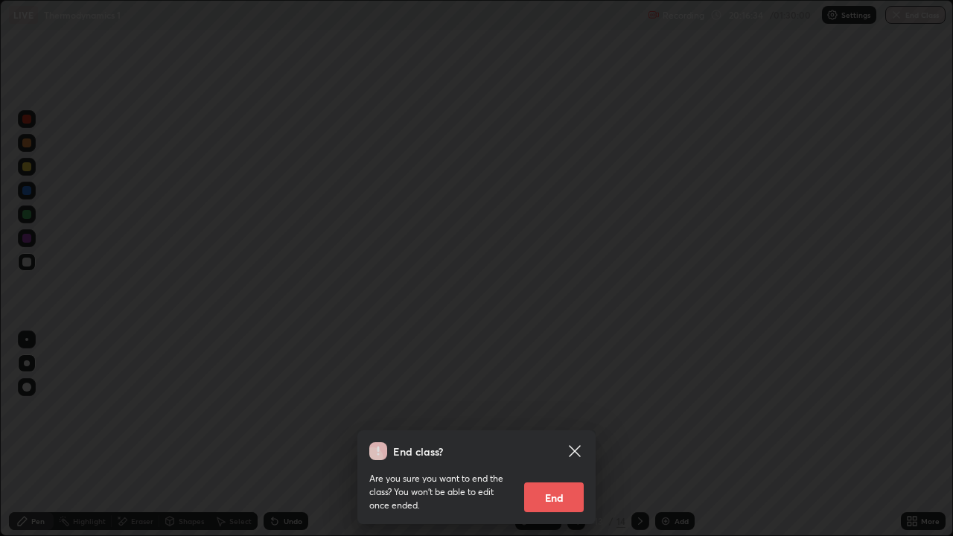
click at [553, 435] on button "End" at bounding box center [554, 497] width 60 height 30
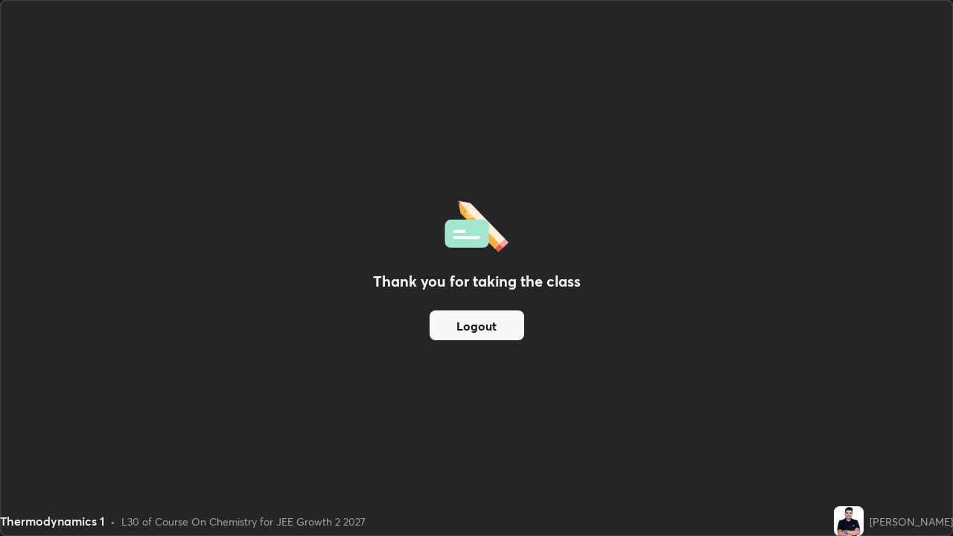
click at [489, 330] on button "Logout" at bounding box center [476, 325] width 95 height 30
click at [492, 326] on button "Logout" at bounding box center [476, 325] width 95 height 30
